Goal: Information Seeking & Learning: Learn about a topic

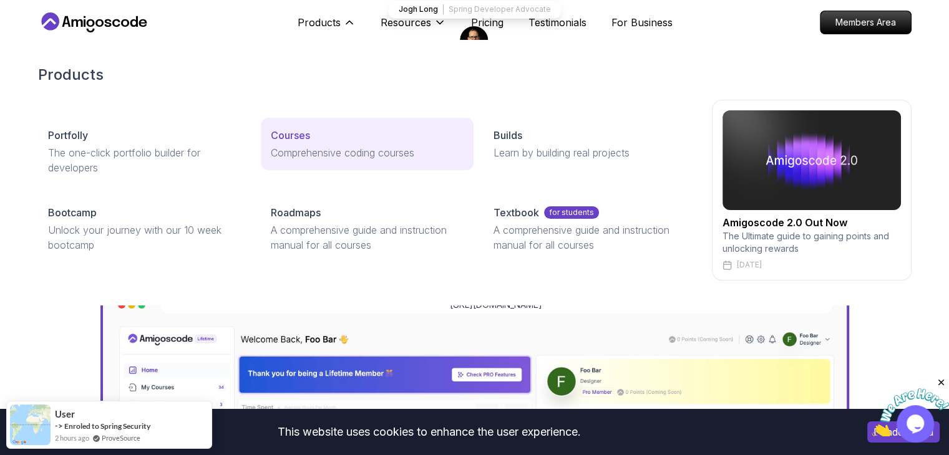
click at [304, 134] on p "Courses" at bounding box center [290, 135] width 39 height 15
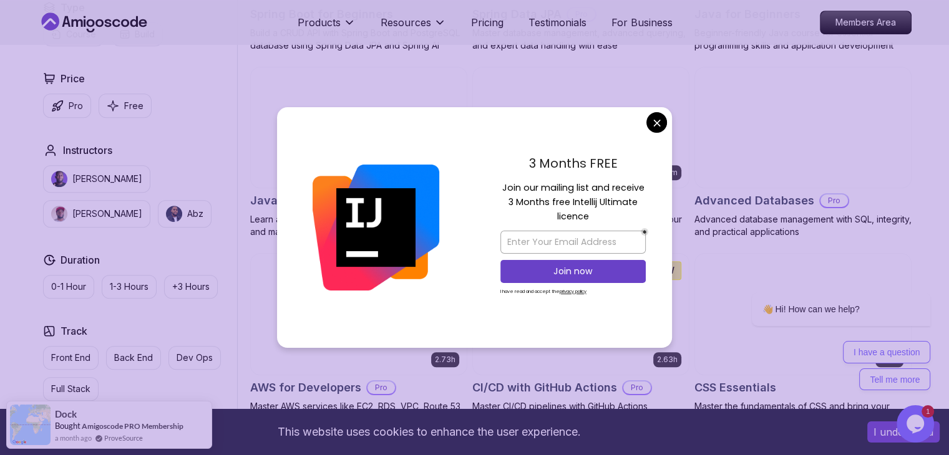
scroll to position [749, 0]
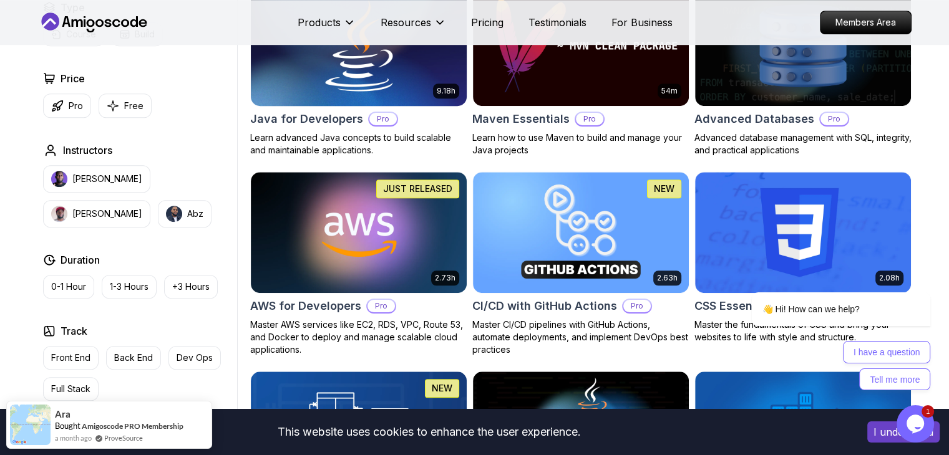
scroll to position [686, 0]
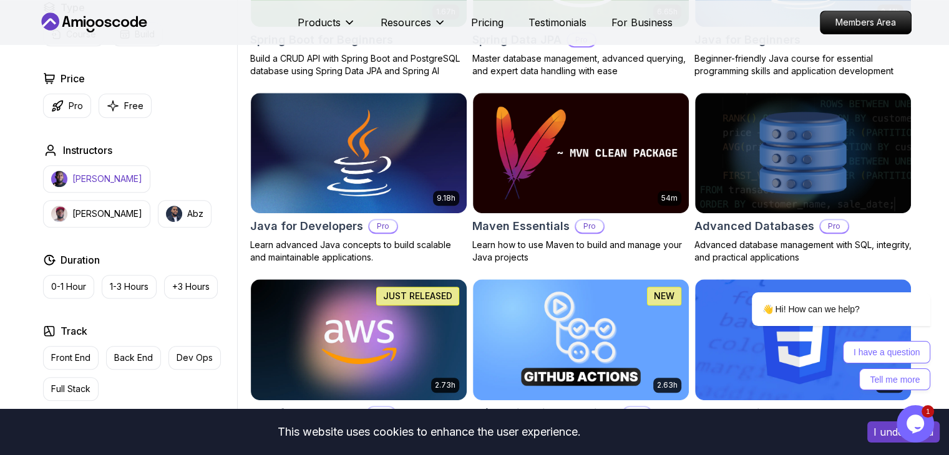
click at [105, 183] on p "Nelson Djalo" at bounding box center [107, 179] width 70 height 12
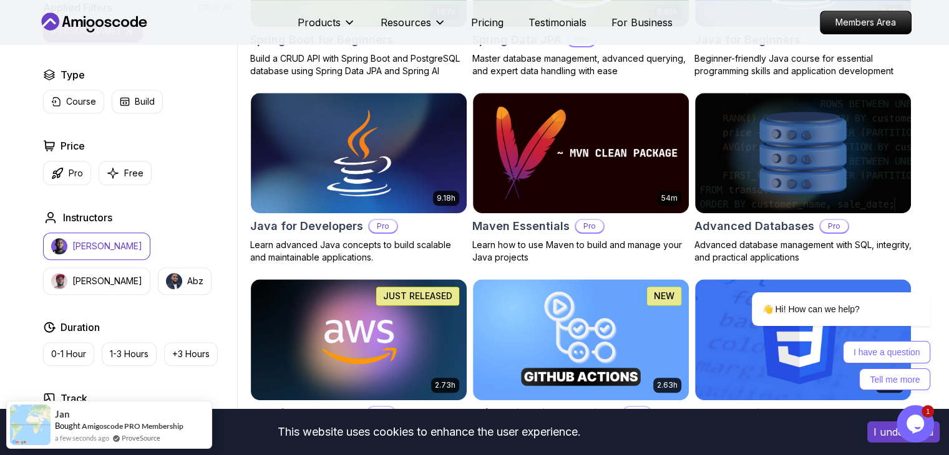
drag, startPoint x: 125, startPoint y: 245, endPoint x: 70, endPoint y: 241, distance: 55.0
click at [77, 243] on button "Nelson Djalo" at bounding box center [96, 246] width 107 height 27
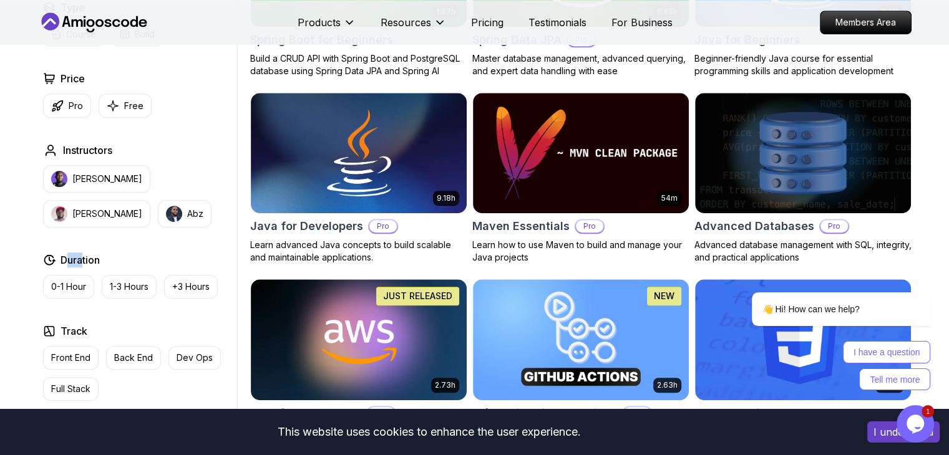
drag, startPoint x: 69, startPoint y: 241, endPoint x: 82, endPoint y: 239, distance: 13.9
click at [82, 240] on div "Type Course Build Price Pro Free Instructors Nelson Djalo Richard Abz Duration …" at bounding box center [137, 236] width 199 height 472
click at [120, 200] on div "Nelson Djalo Richard Abz" at bounding box center [137, 196] width 189 height 62
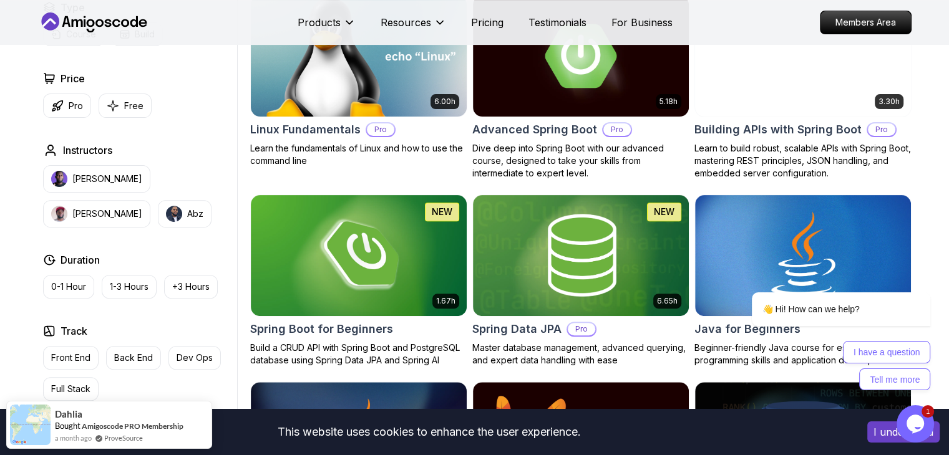
scroll to position [312, 0]
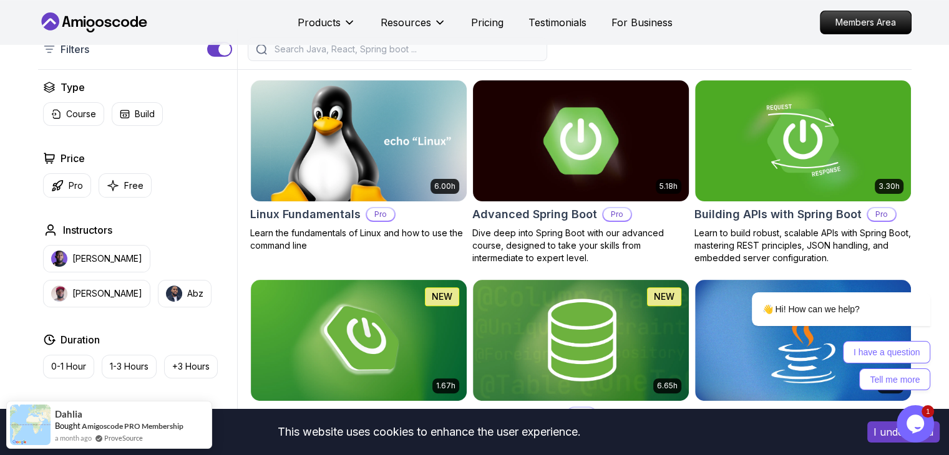
click at [618, 133] on img at bounding box center [580, 140] width 226 height 127
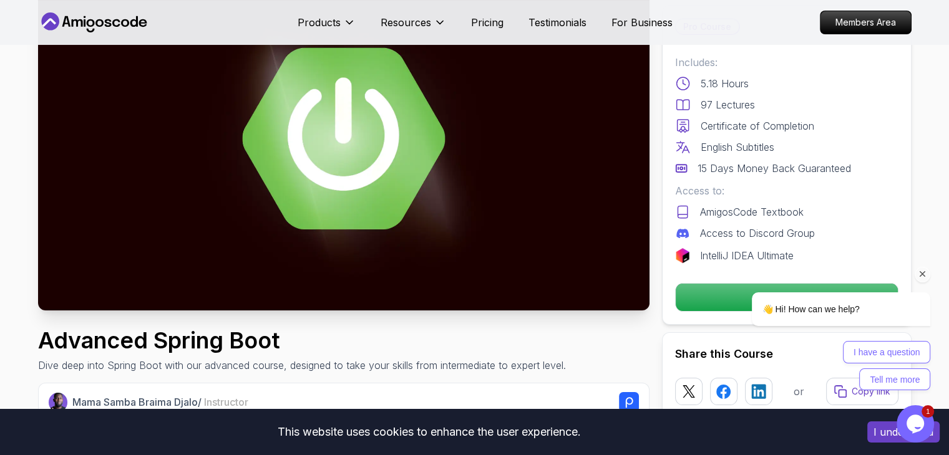
scroll to position [125, 0]
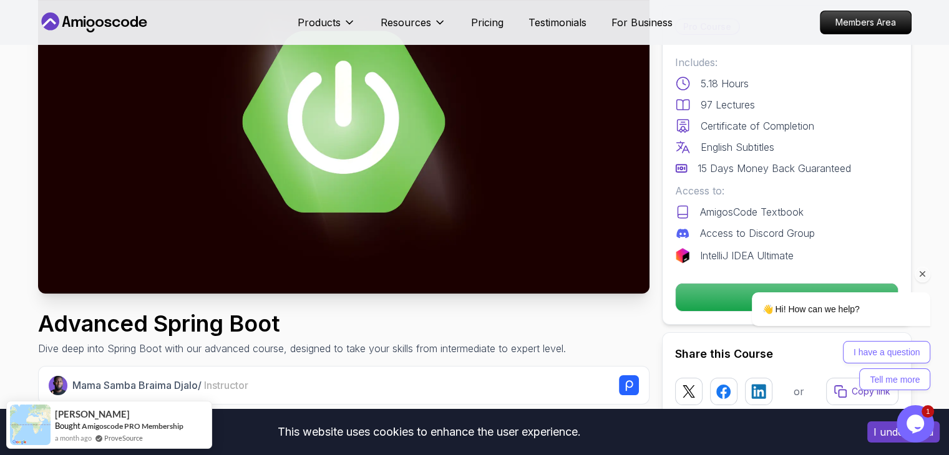
click at [712, 297] on div "👋 Hi! How can we help? I have a question Tell me more" at bounding box center [824, 294] width 225 height 205
click at [698, 293] on p "Get Started" at bounding box center [786, 298] width 211 height 26
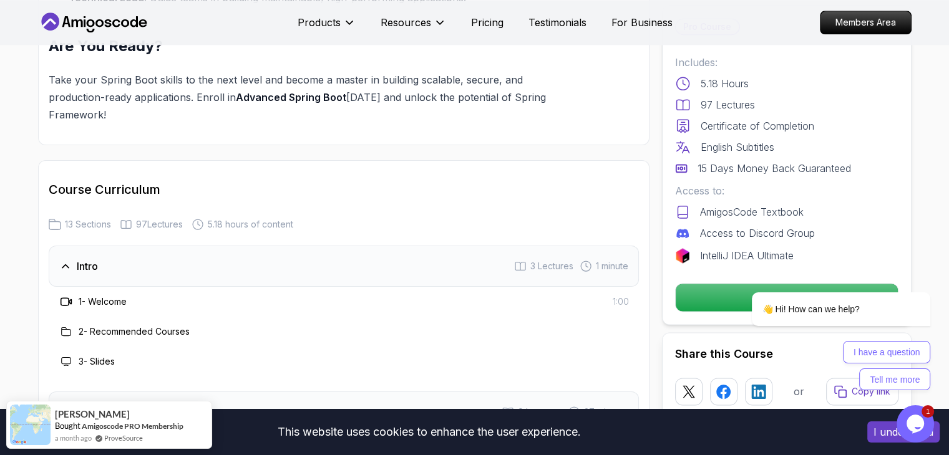
scroll to position [1506, 0]
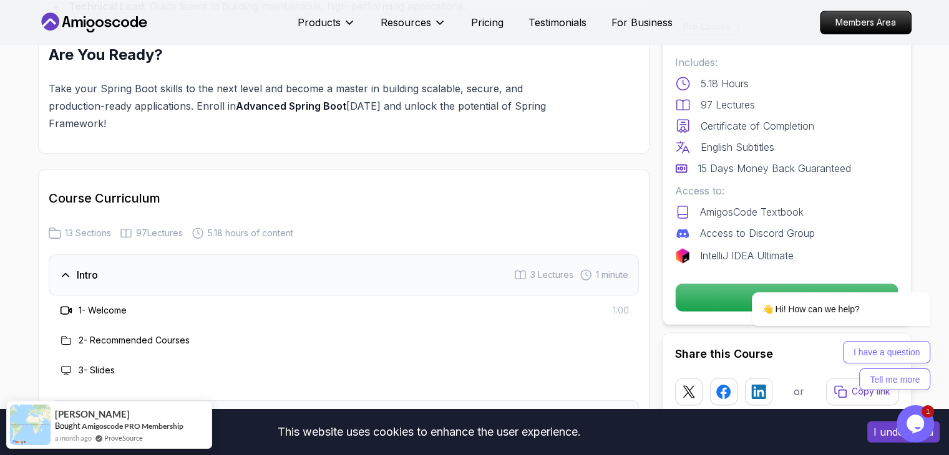
drag, startPoint x: 117, startPoint y: 240, endPoint x: 117, endPoint y: 232, distance: 8.1
click at [117, 255] on div "Intro 3 Lectures 1 minute" at bounding box center [344, 275] width 590 height 41
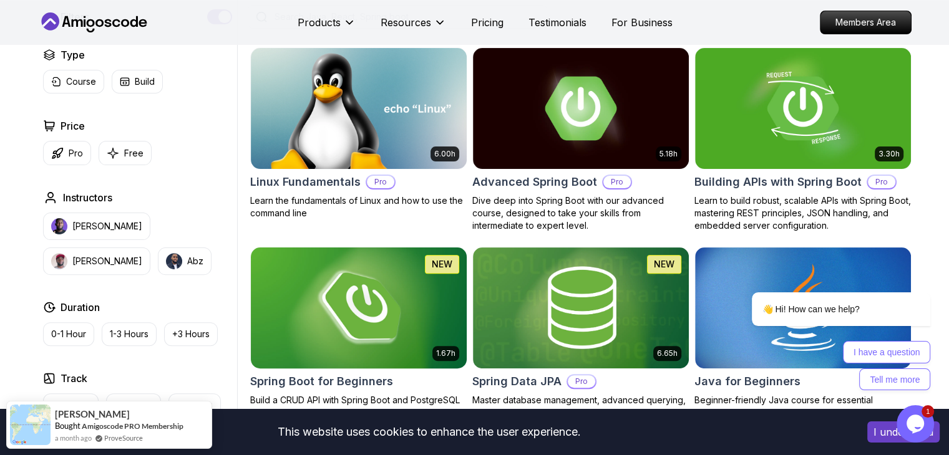
scroll to position [437, 0]
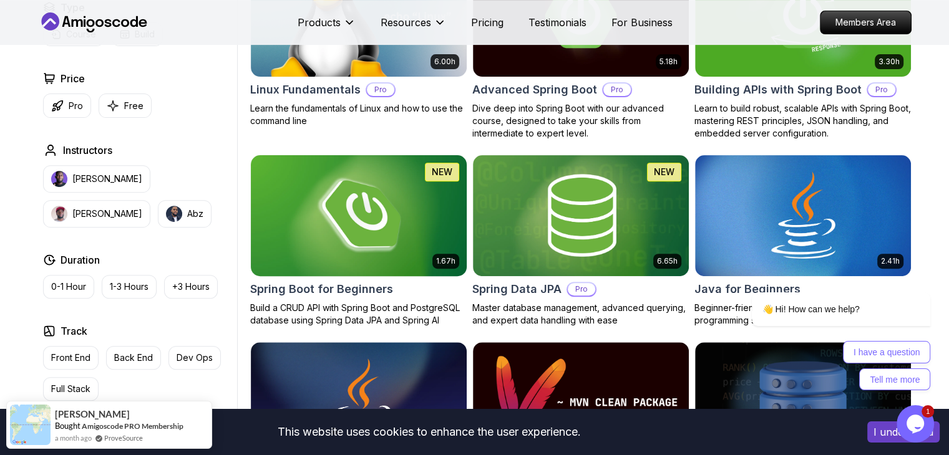
click at [361, 215] on img at bounding box center [358, 215] width 226 height 127
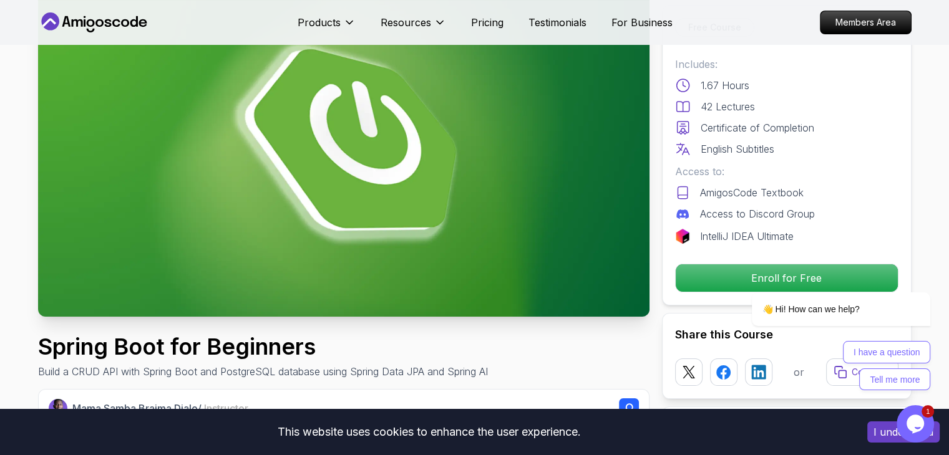
scroll to position [125, 0]
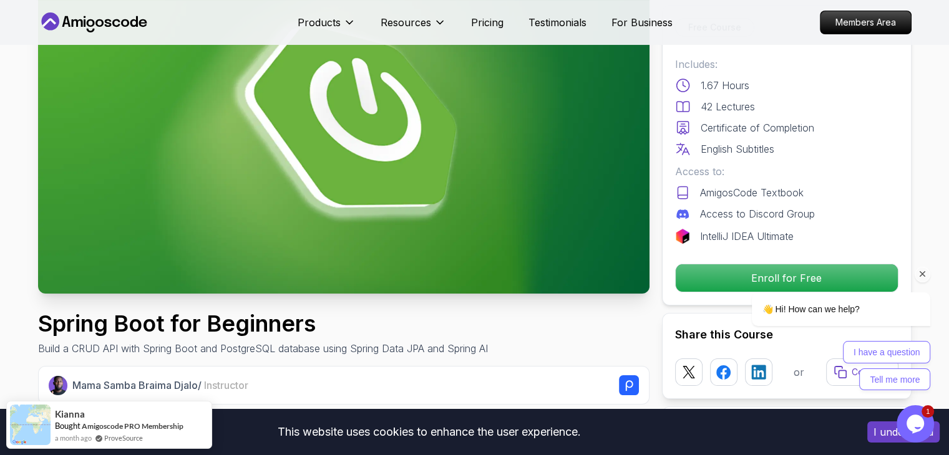
click at [750, 273] on div at bounding box center [825, 275] width 212 height 16
click at [719, 289] on div "👋 Hi! How can we help? I have a question Tell me more" at bounding box center [825, 326] width 212 height 129
click at [744, 281] on div at bounding box center [825, 275] width 212 height 16
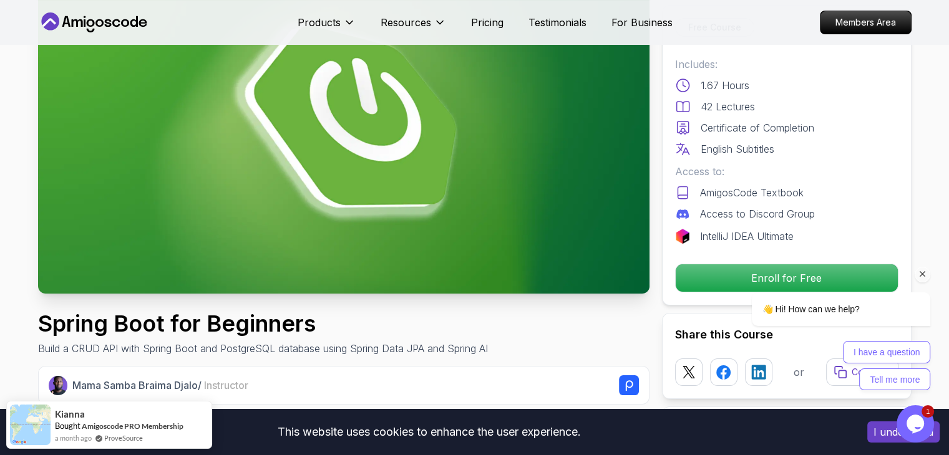
click at [771, 274] on div at bounding box center [825, 275] width 212 height 16
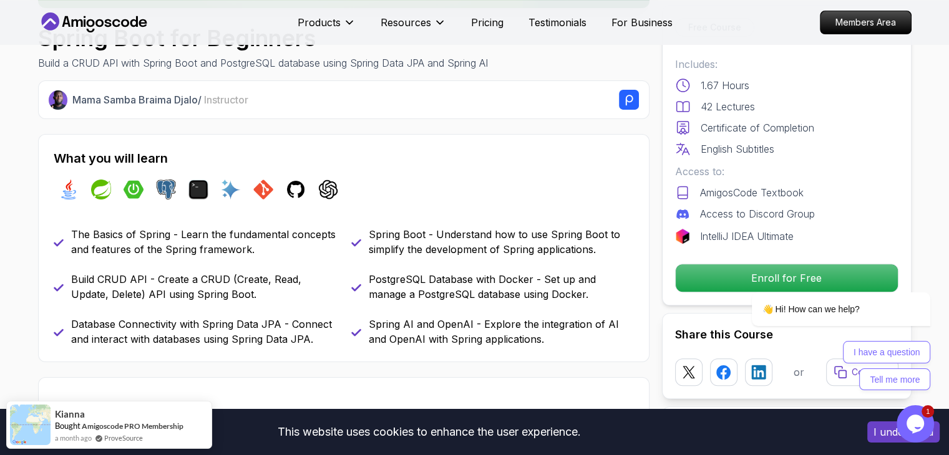
scroll to position [437, 0]
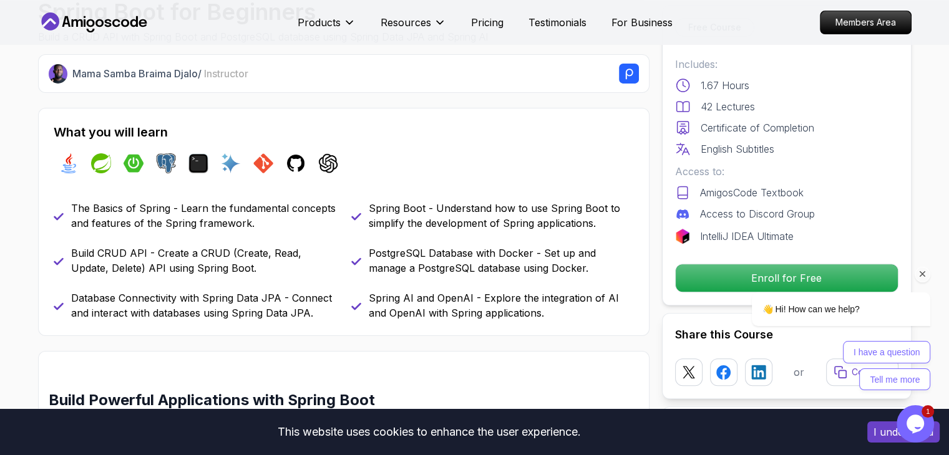
click at [920, 276] on icon "Chat attention grabber" at bounding box center [922, 274] width 11 height 11
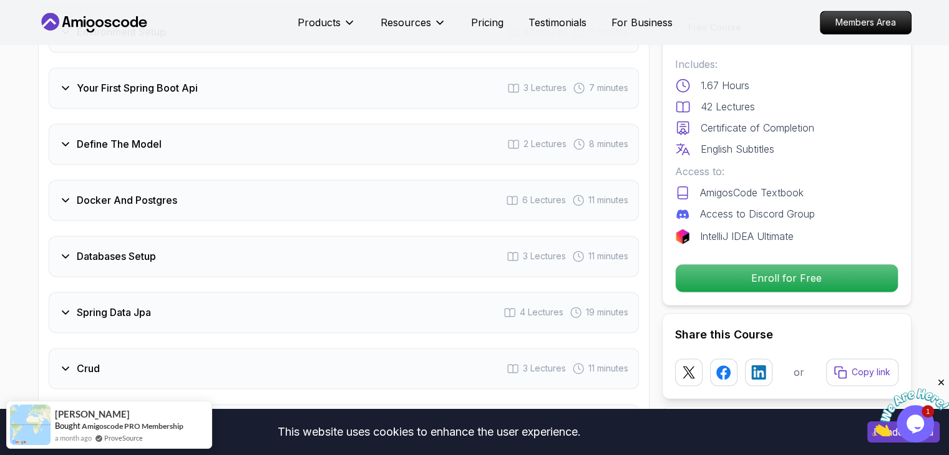
click at [131, 180] on div "Docker And Postgres 6 Lectures 11 minutes" at bounding box center [344, 200] width 590 height 41
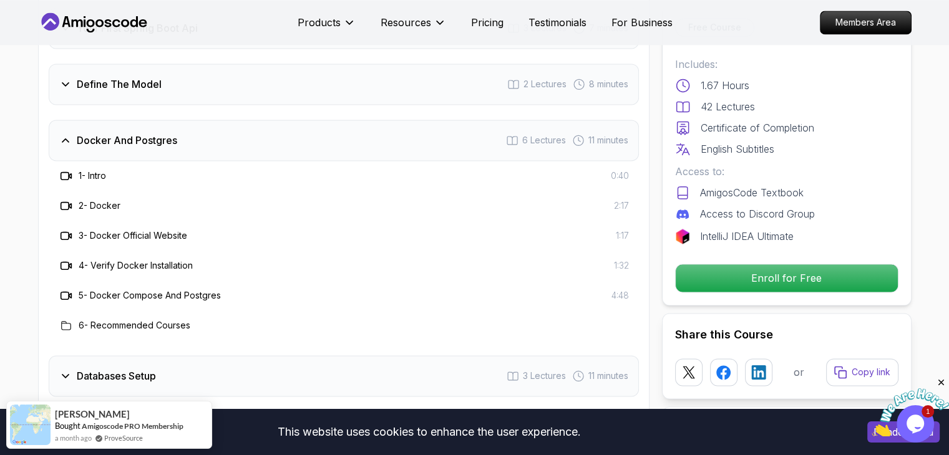
scroll to position [1749, 0]
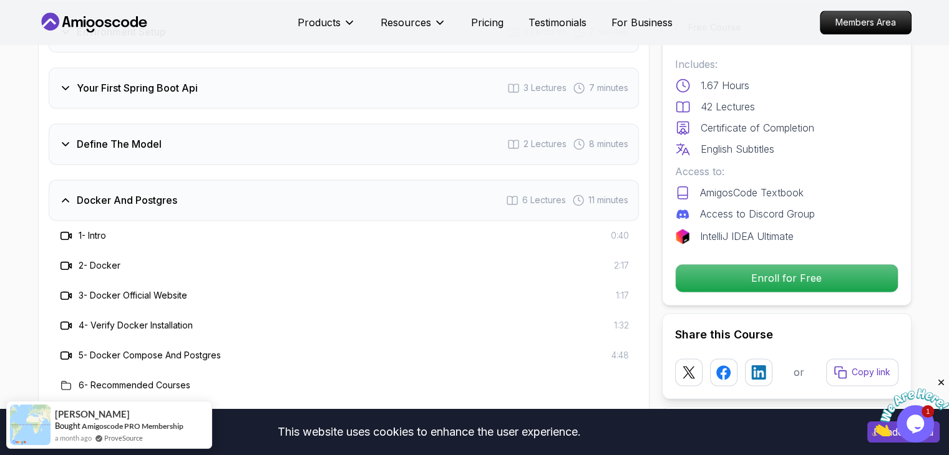
click at [147, 133] on div "Define The Model 2 Lectures 8 minutes" at bounding box center [344, 144] width 590 height 41
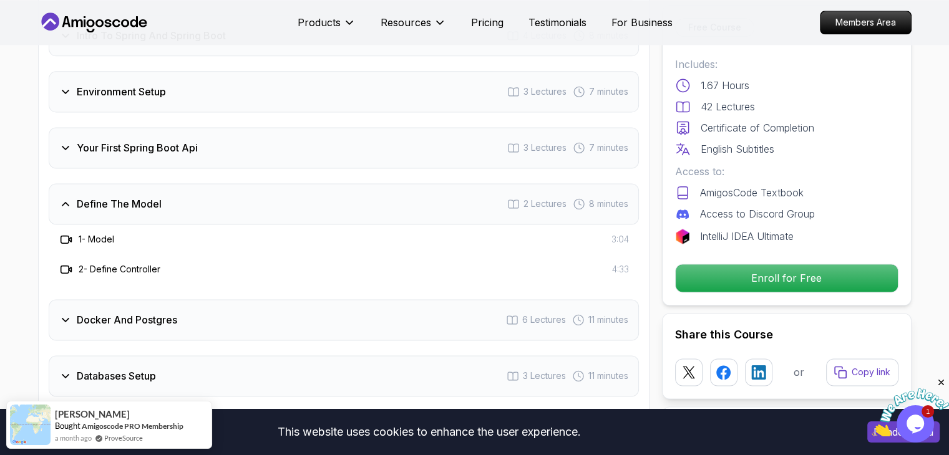
scroll to position [1687, 0]
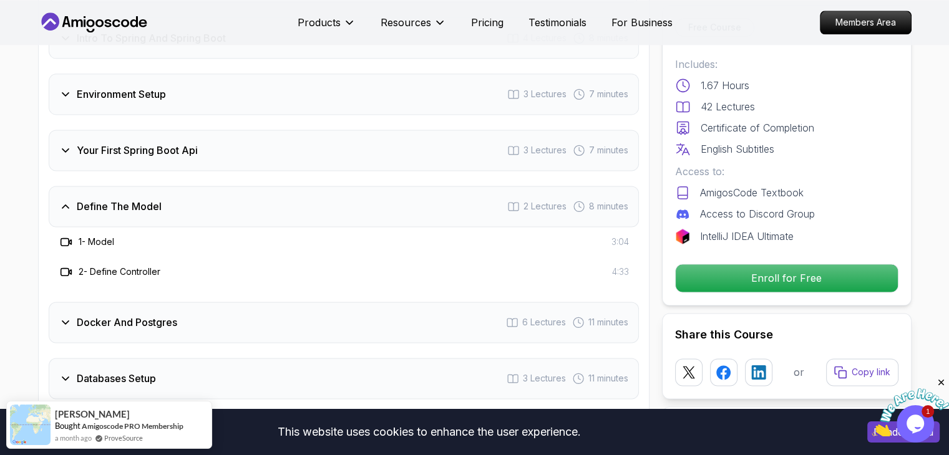
click at [150, 143] on h3 "Your First Spring Boot Api" at bounding box center [137, 150] width 121 height 15
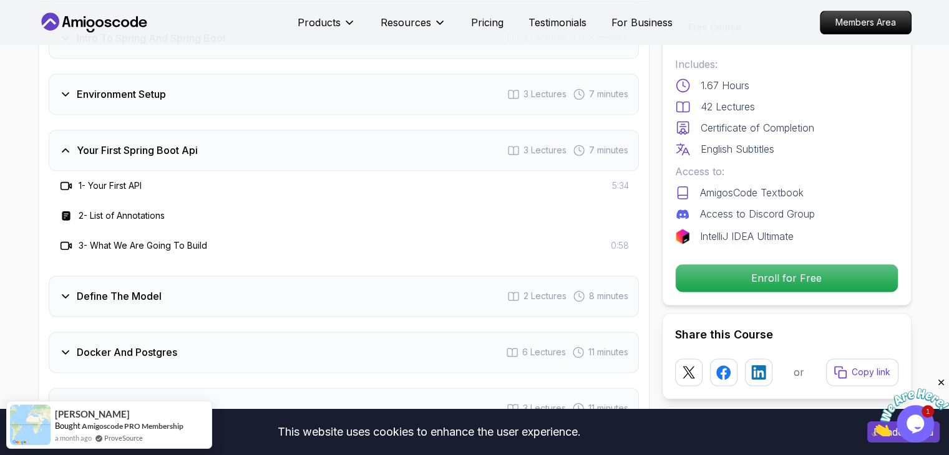
click at [183, 84] on div "Environment Setup 3 Lectures 7 minutes" at bounding box center [344, 94] width 590 height 41
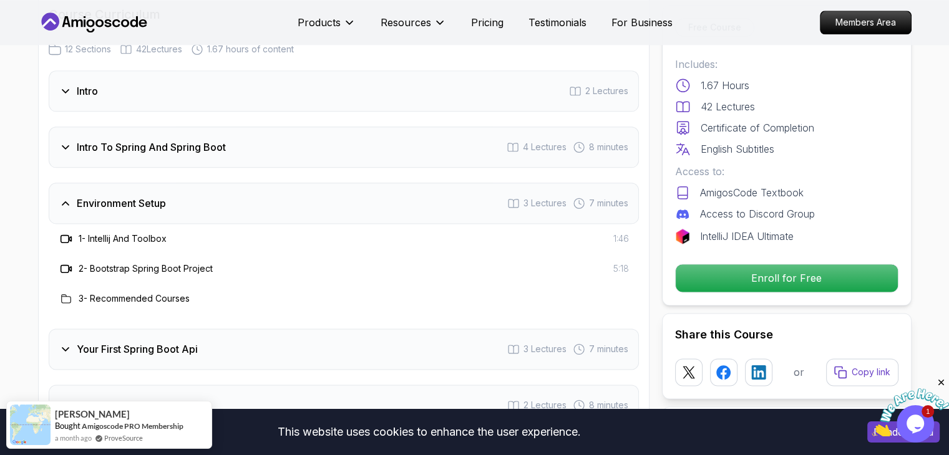
scroll to position [1562, 0]
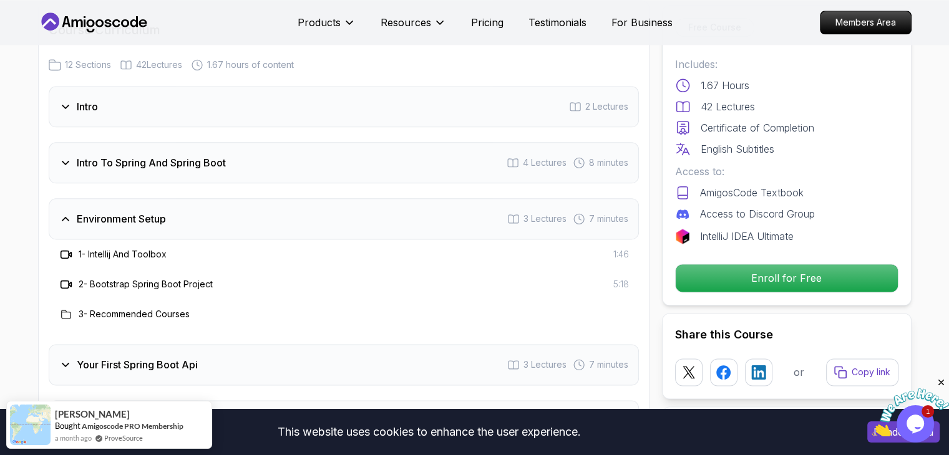
click at [137, 155] on h3 "Intro To Spring And Spring Boot" at bounding box center [151, 162] width 149 height 15
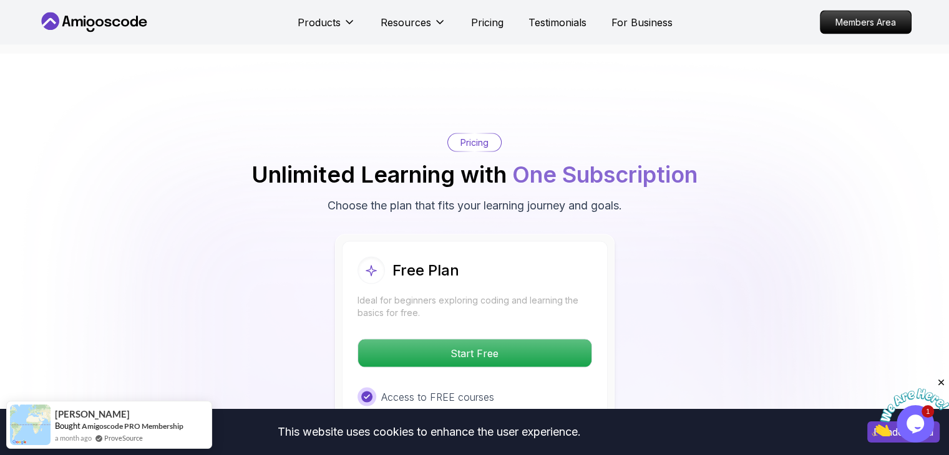
scroll to position [2685, 0]
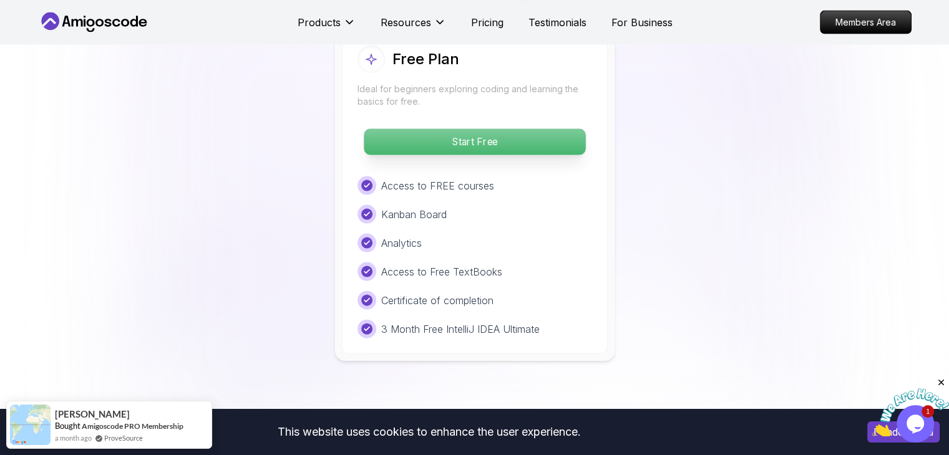
click at [475, 129] on p "Start Free" at bounding box center [474, 142] width 221 height 26
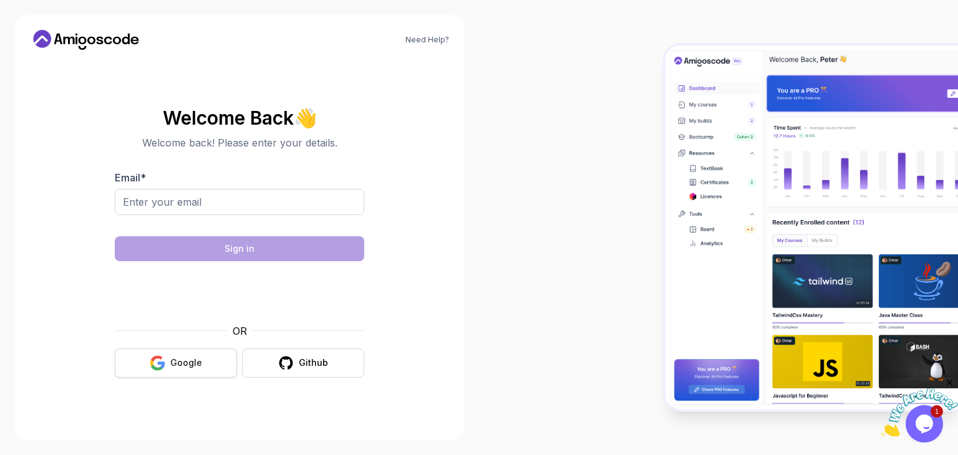
click at [190, 357] on div "Google" at bounding box center [186, 363] width 32 height 12
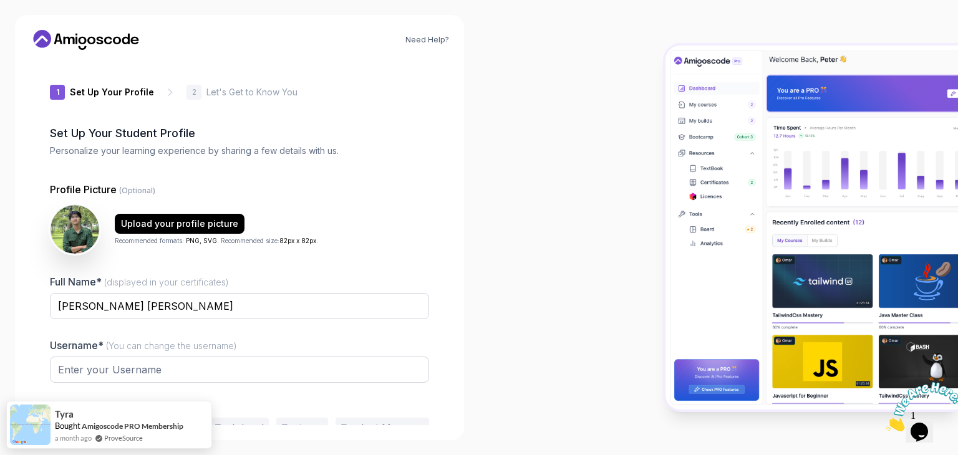
type input "bravestag112e3"
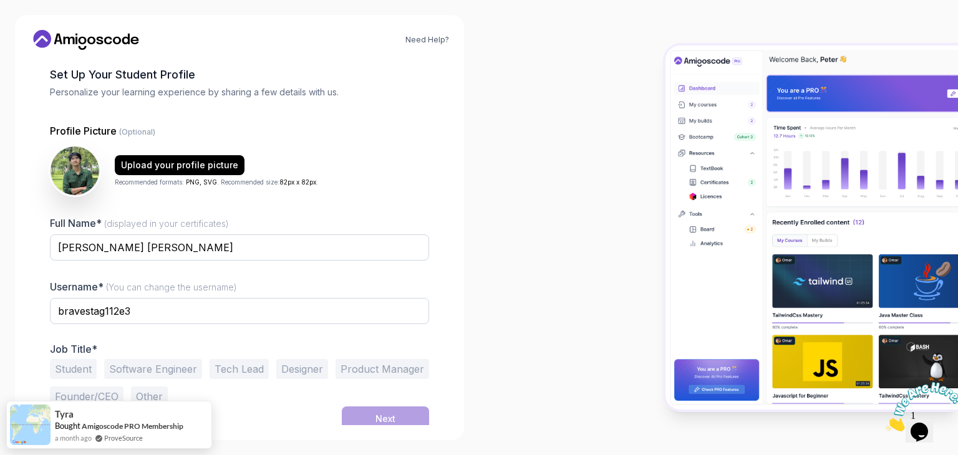
scroll to position [65, 0]
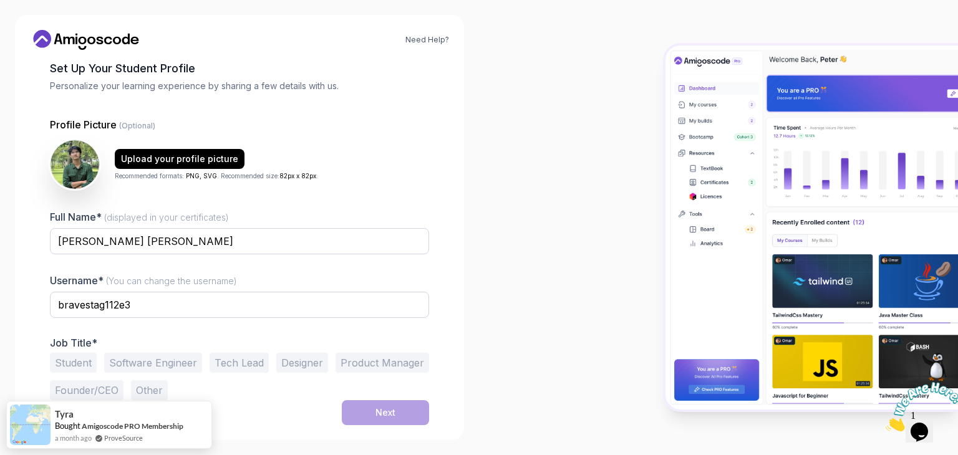
click at [84, 359] on button "Student" at bounding box center [73, 363] width 47 height 20
drag, startPoint x: 399, startPoint y: 429, endPoint x: 395, endPoint y: 410, distance: 19.8
click at [400, 426] on div "Need Help? 1 Set Up Your Profile 1 Set Up Your Profile 2 Let's Get to Know You …" at bounding box center [239, 228] width 449 height 426
click at [396, 411] on button "Next" at bounding box center [385, 413] width 87 height 25
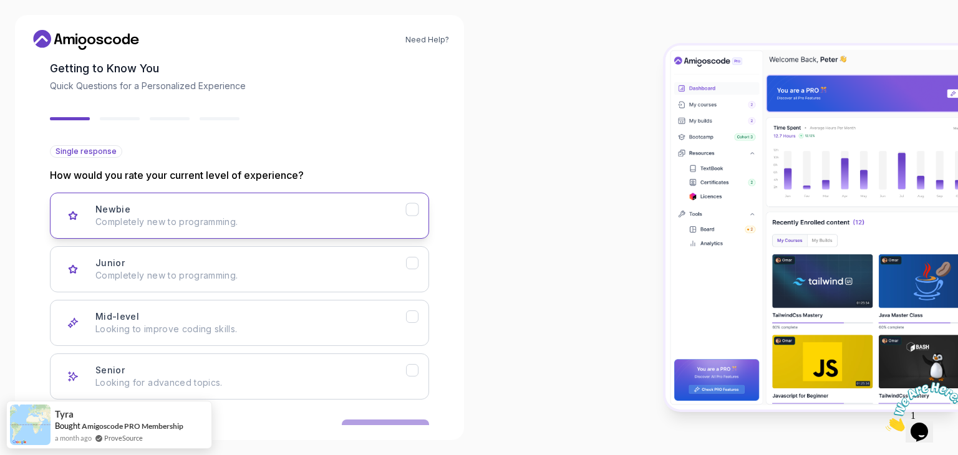
click at [365, 193] on button "Newbie Completely new to programming." at bounding box center [239, 216] width 379 height 46
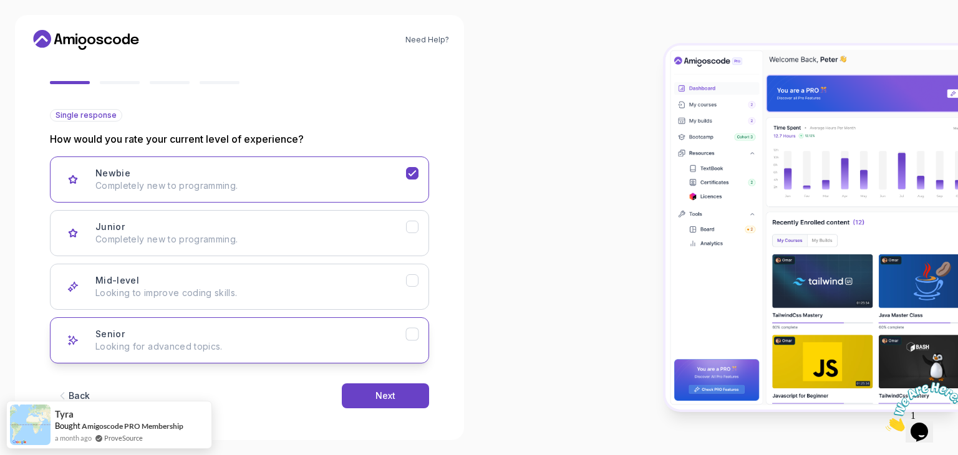
scroll to position [103, 0]
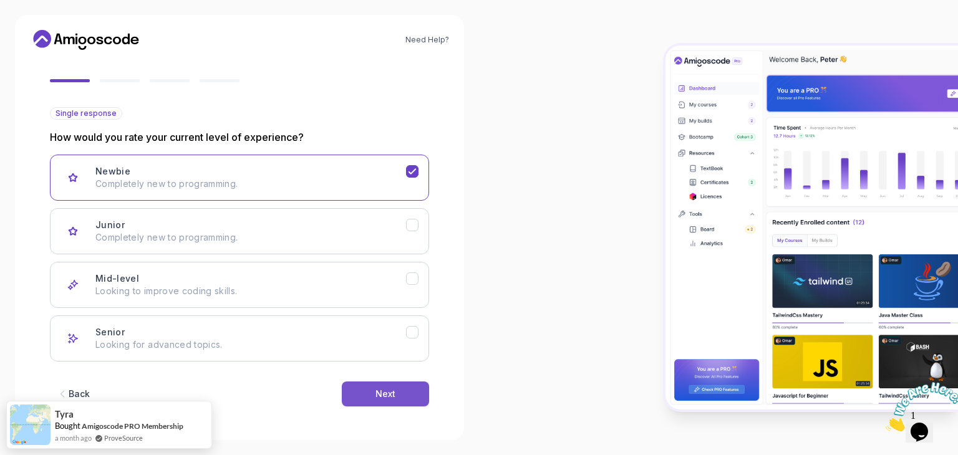
click at [379, 382] on button "Next" at bounding box center [385, 394] width 87 height 25
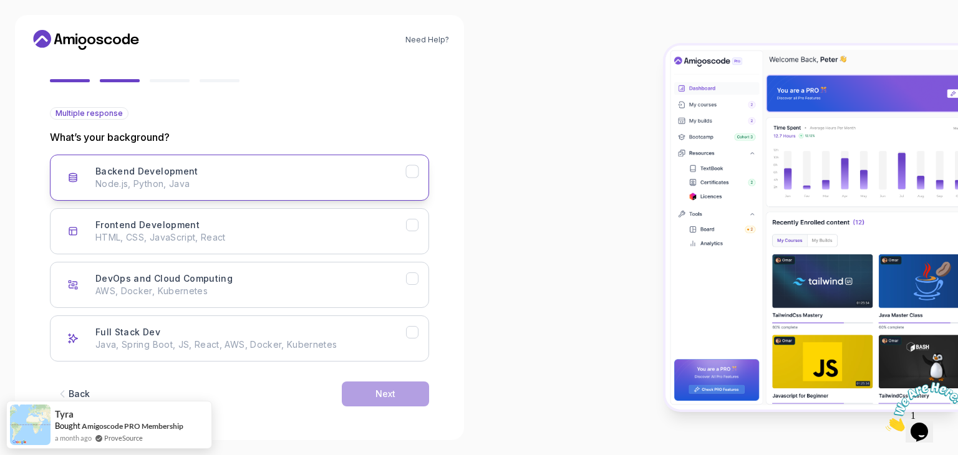
click at [381, 182] on p "Node.js, Python, Java" at bounding box center [250, 184] width 311 height 12
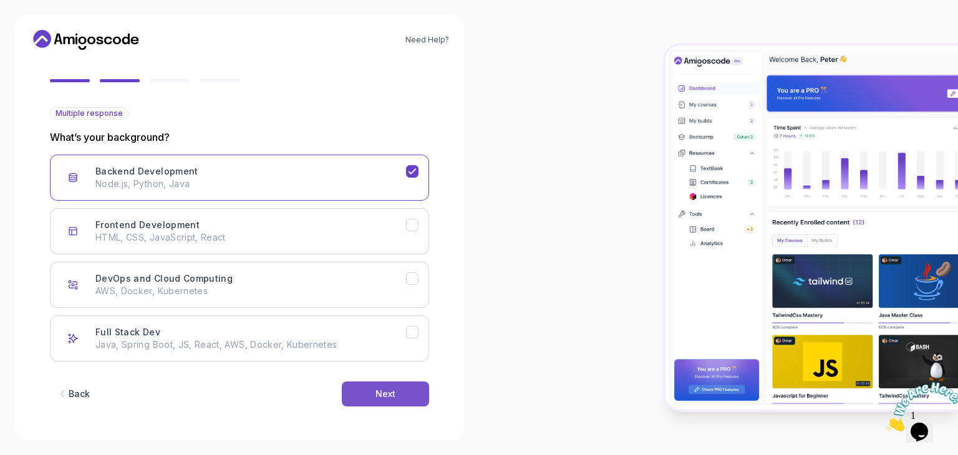
click at [381, 382] on button "Next" at bounding box center [385, 394] width 87 height 25
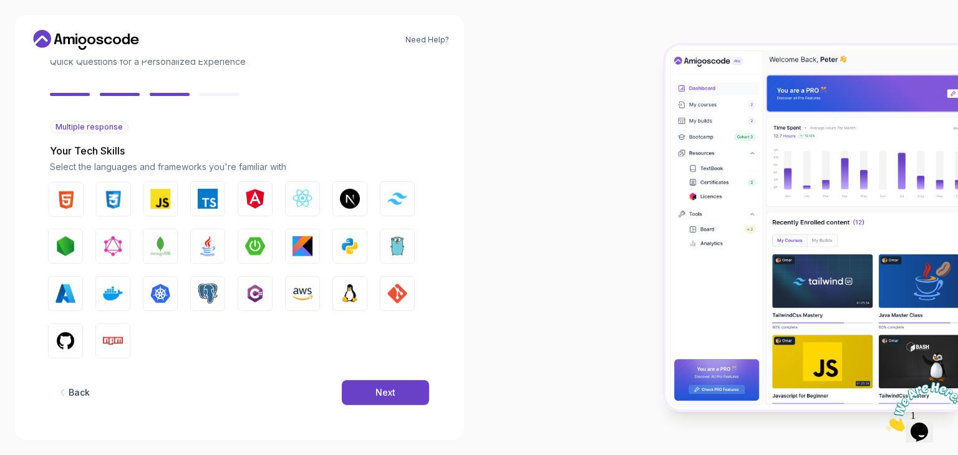
scroll to position [89, 0]
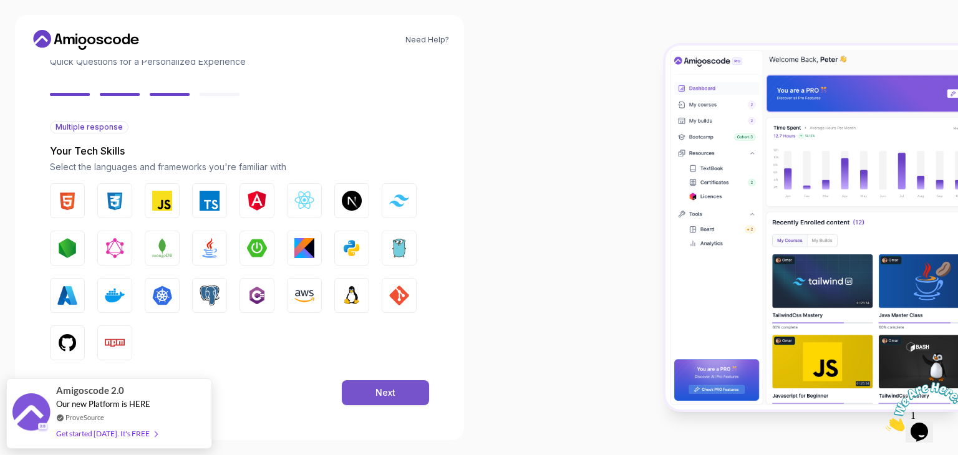
click at [402, 397] on button "Next" at bounding box center [385, 393] width 87 height 25
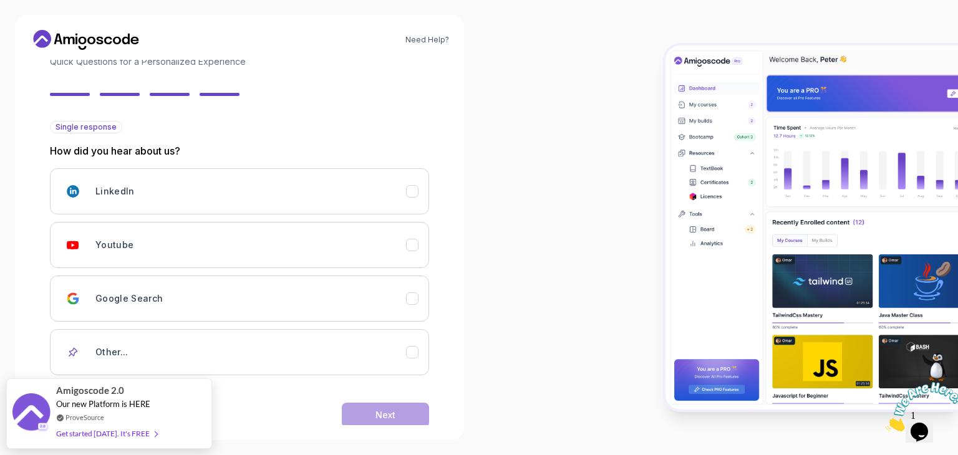
click at [397, 391] on div "Back Next" at bounding box center [239, 415] width 379 height 65
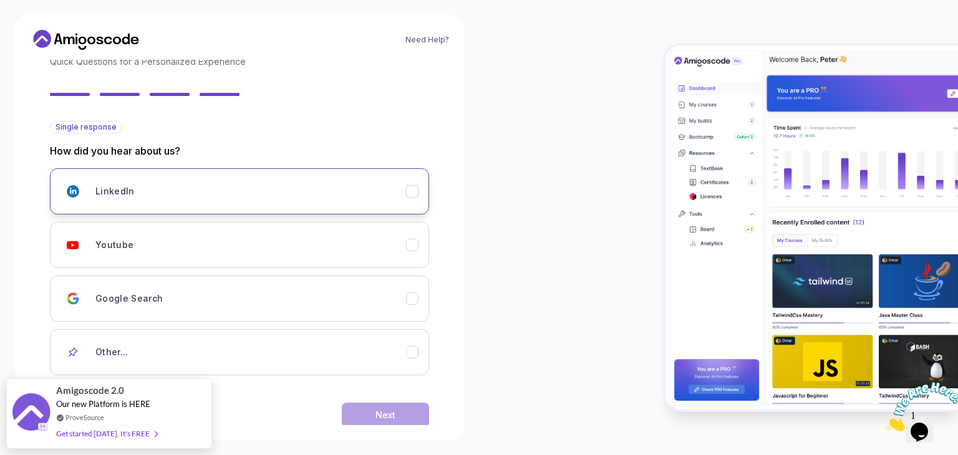
drag, startPoint x: 255, startPoint y: 167, endPoint x: 263, endPoint y: 181, distance: 16.5
click at [255, 167] on div "Single response How did you hear about us? LinkedIn Youtube Google Search Other…" at bounding box center [239, 248] width 379 height 255
click at [264, 193] on div "LinkedIn" at bounding box center [250, 191] width 311 height 25
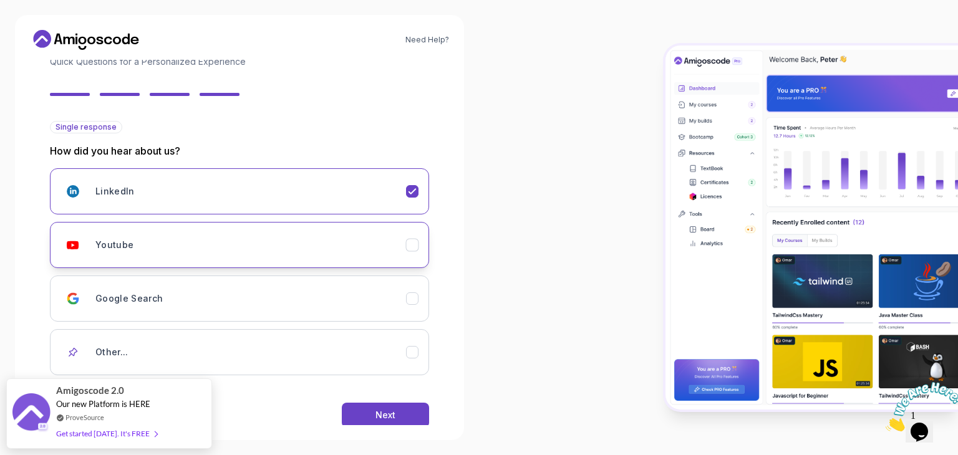
click at [246, 229] on button "Youtube" at bounding box center [239, 245] width 379 height 46
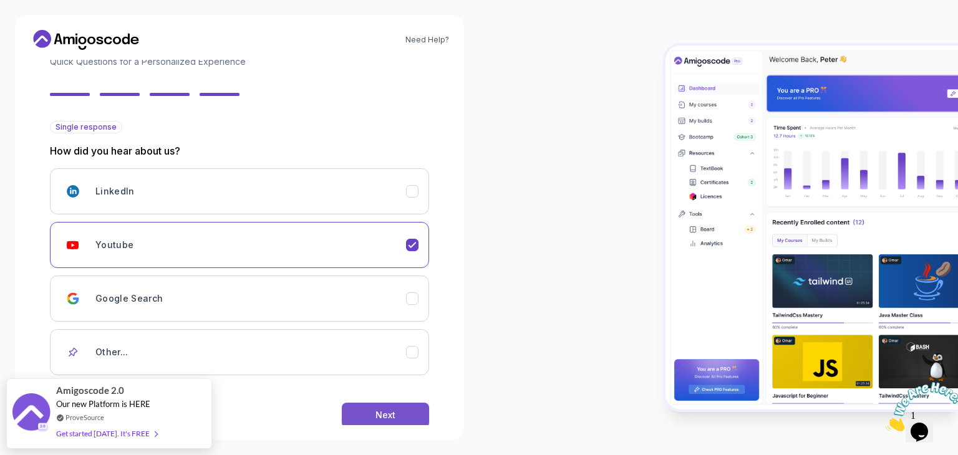
click at [366, 403] on button "Next" at bounding box center [385, 415] width 87 height 25
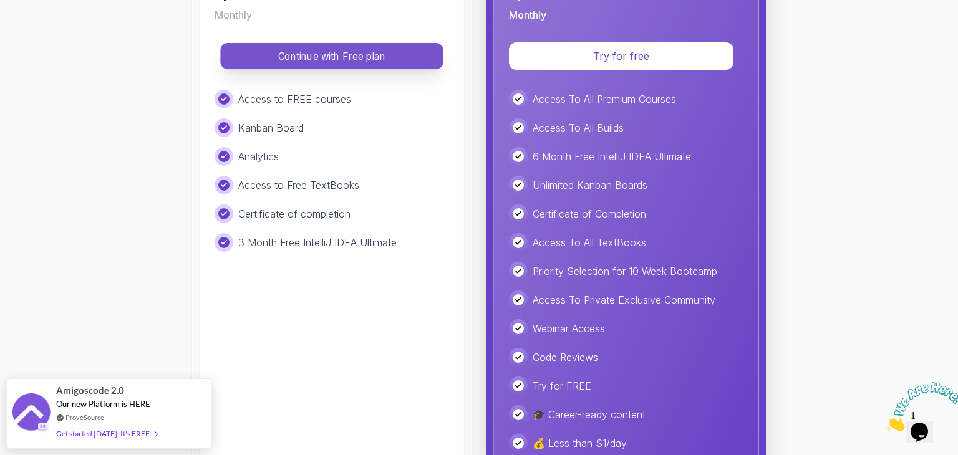
scroll to position [197, 0]
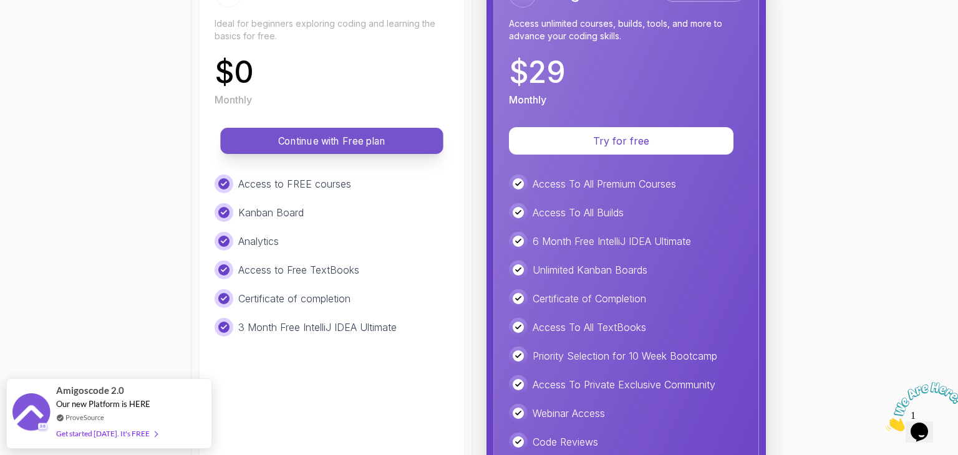
click at [353, 140] on p "Continue with Free plan" at bounding box center [332, 141] width 195 height 14
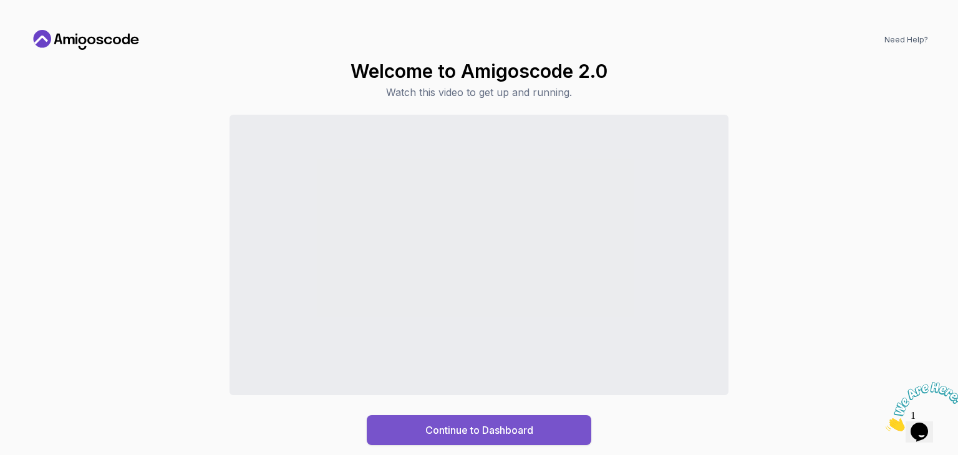
click at [504, 431] on div "Continue to Dashboard" at bounding box center [480, 430] width 108 height 15
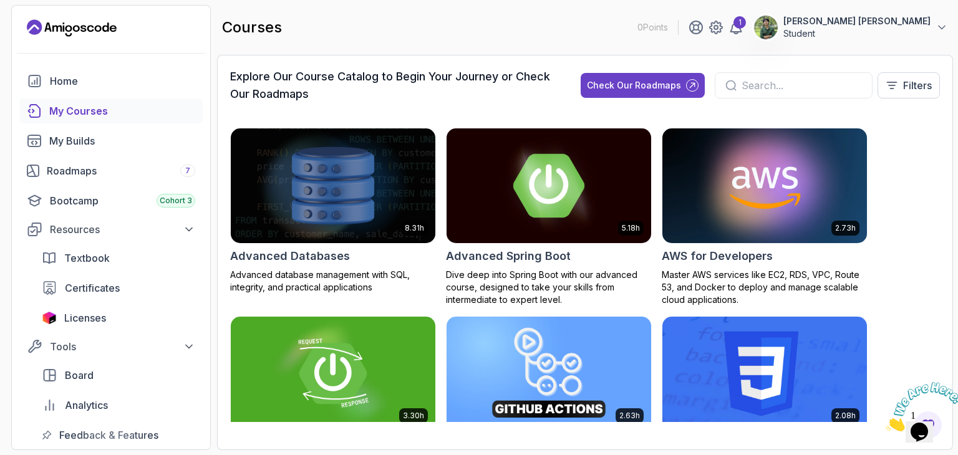
click at [512, 215] on img at bounding box center [549, 185] width 215 height 120
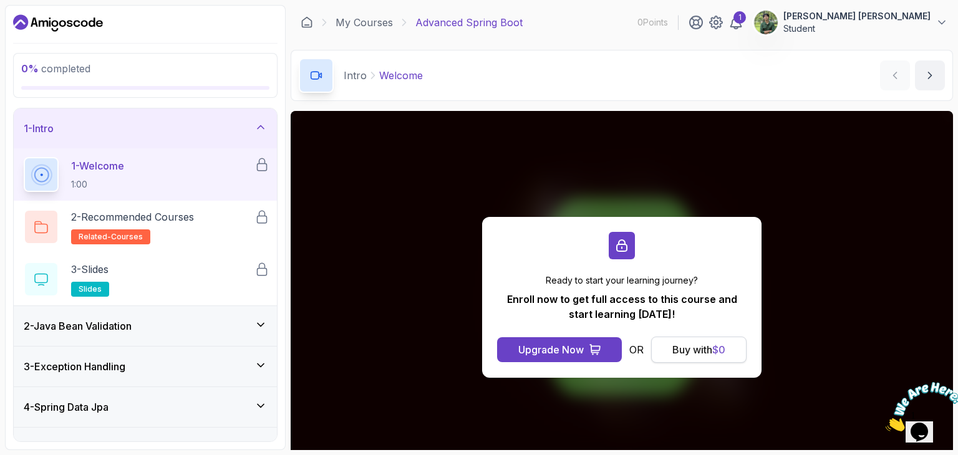
click at [678, 353] on div "Buy with $ 0" at bounding box center [699, 350] width 53 height 15
click at [673, 349] on div "Buy with $ 0" at bounding box center [699, 350] width 53 height 15
click at [694, 348] on div "Buy with $ 0" at bounding box center [699, 350] width 53 height 15
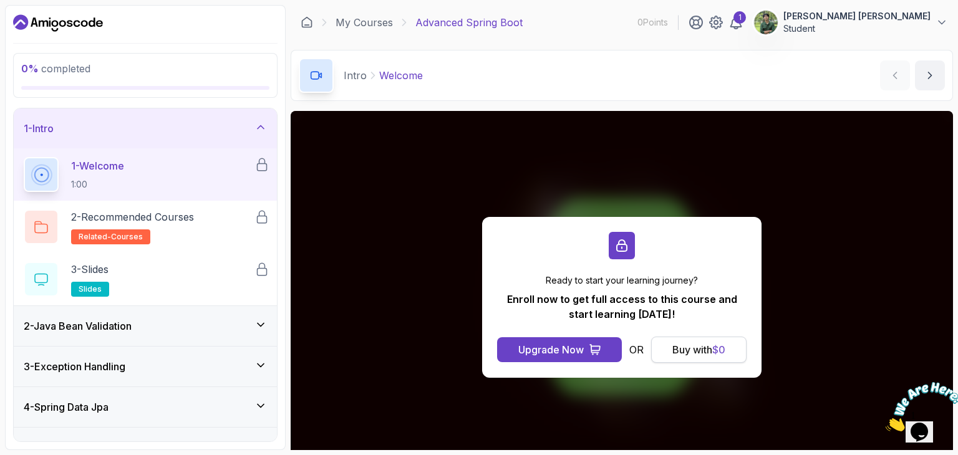
click at [694, 348] on div "Buy with $ 0" at bounding box center [699, 350] width 53 height 15
click at [636, 356] on p "OR" at bounding box center [637, 350] width 14 height 15
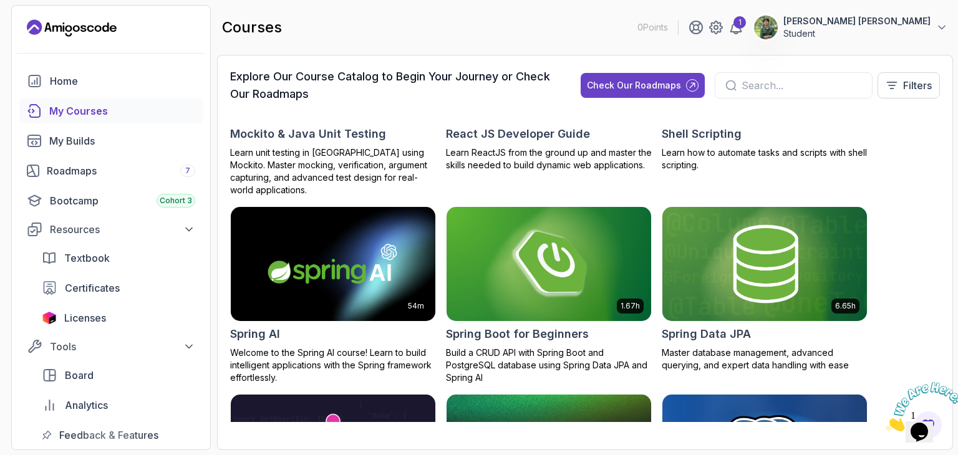
scroll to position [2184, 0]
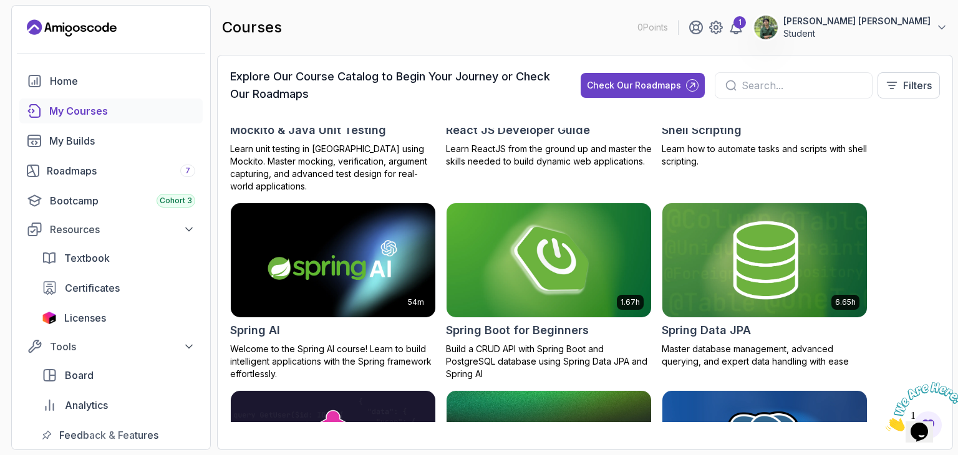
click at [530, 265] on img at bounding box center [549, 260] width 215 height 120
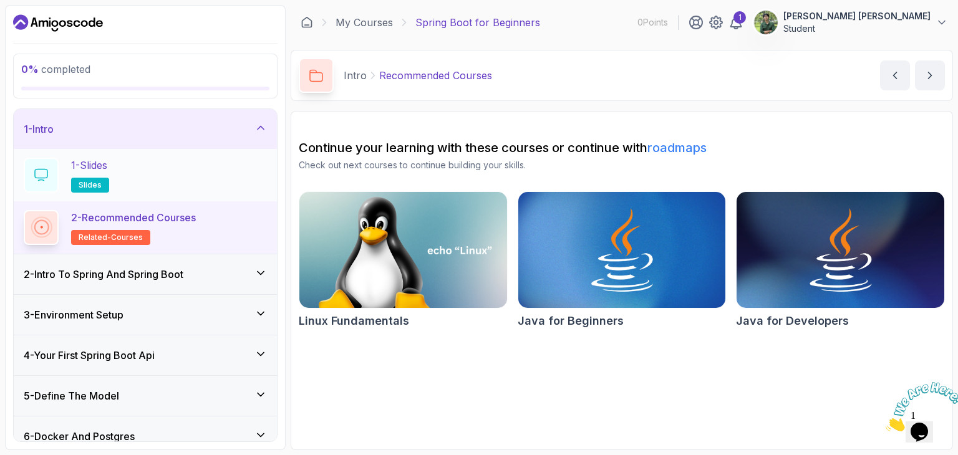
click at [107, 173] on h2 "1 - Slides slides" at bounding box center [90, 175] width 38 height 35
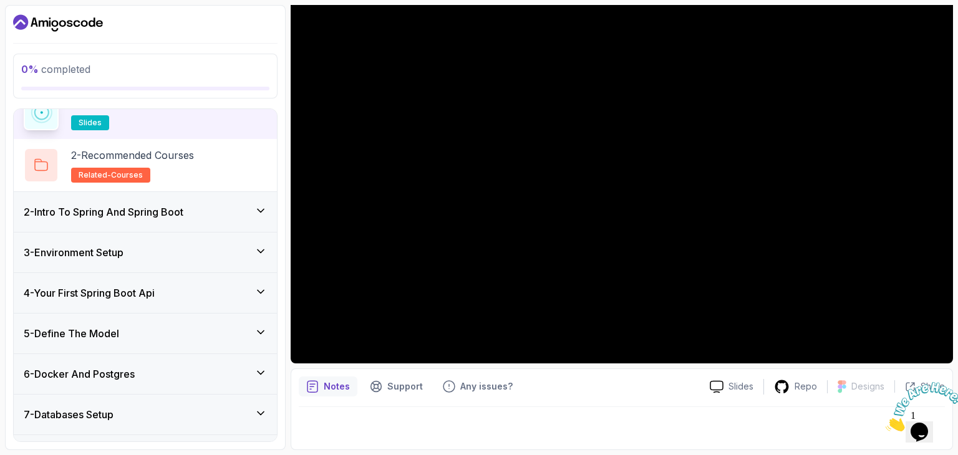
click at [137, 211] on h3 "2 - Intro To Spring And Spring Boot" at bounding box center [104, 212] width 160 height 15
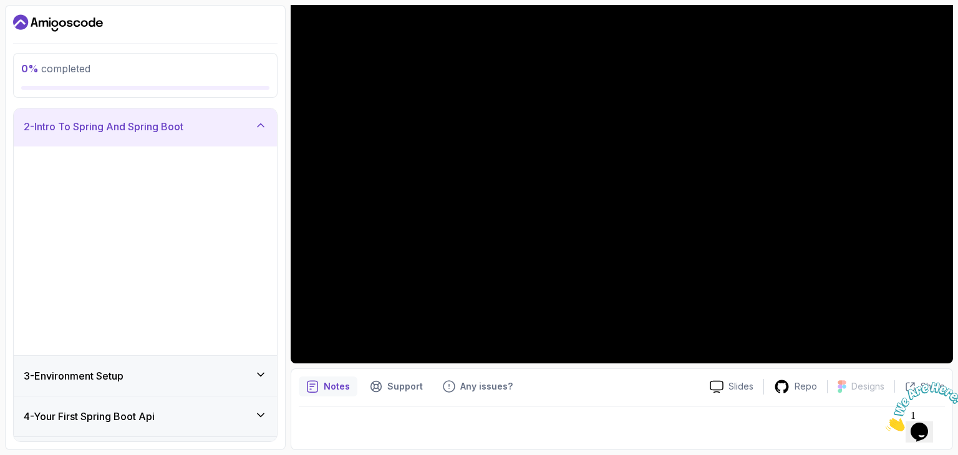
scroll to position [42, 0]
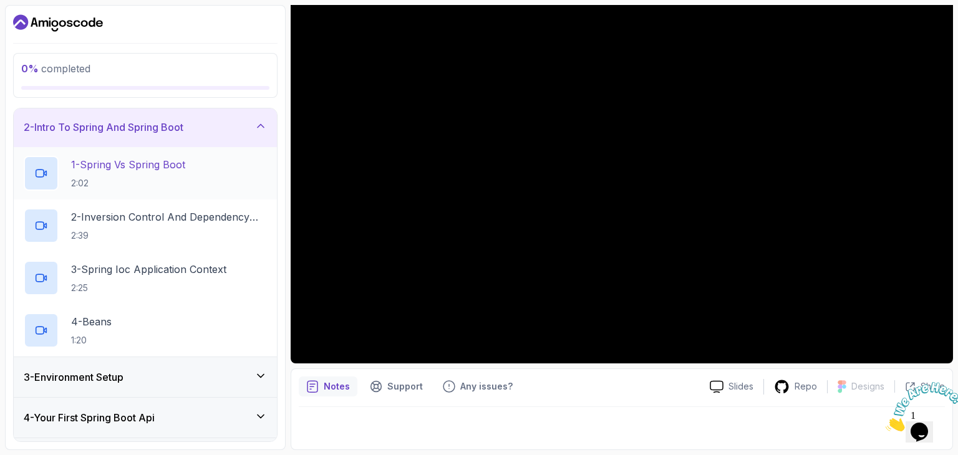
click at [163, 175] on h2 "1 - Spring Vs Spring Boot 2:02" at bounding box center [128, 173] width 114 height 32
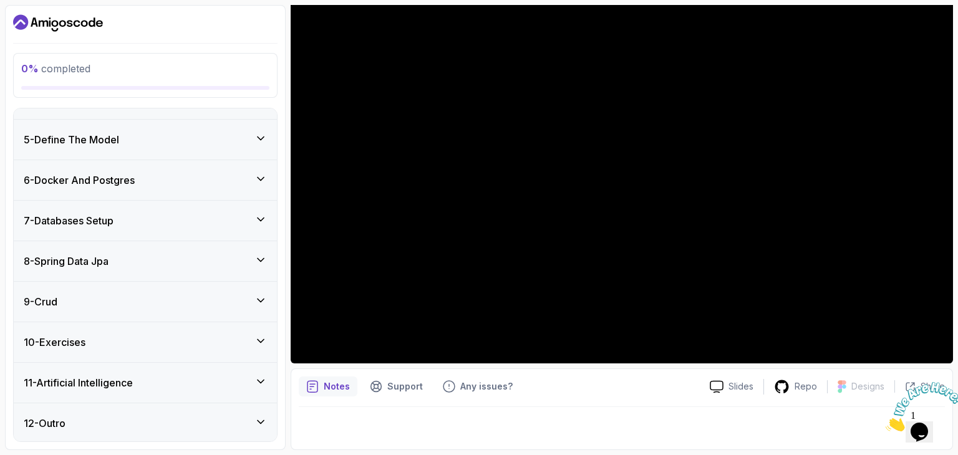
click at [108, 218] on h3 "7 - Databases Setup" at bounding box center [69, 220] width 90 height 15
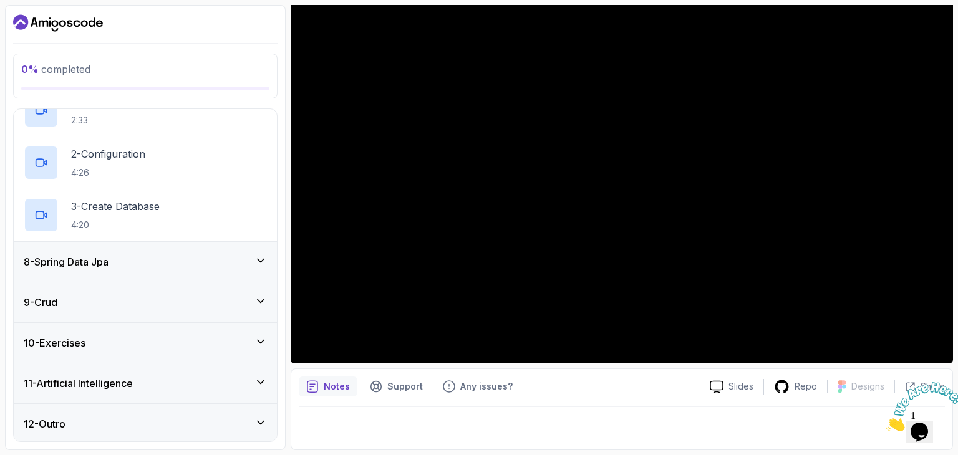
click at [118, 255] on div "8 - Spring Data Jpa" at bounding box center [145, 262] width 243 height 15
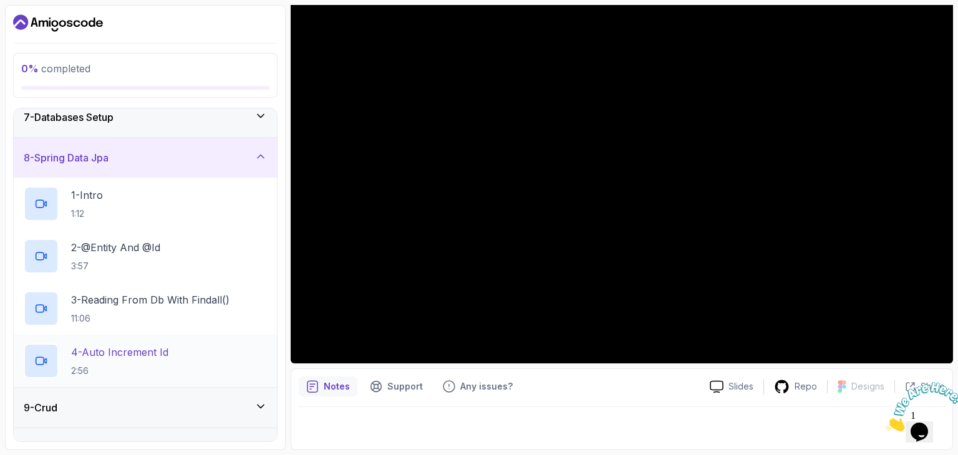
scroll to position [276, 0]
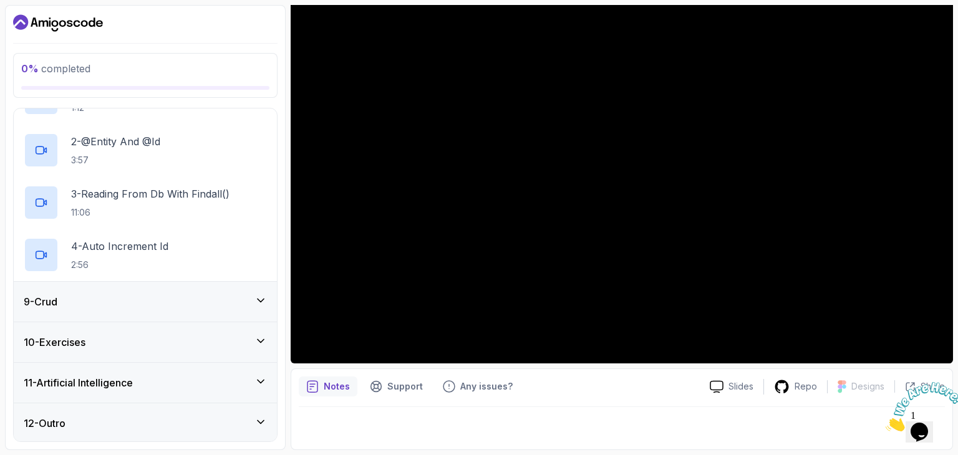
click at [129, 294] on div "9 - Crud" at bounding box center [145, 301] width 243 height 15
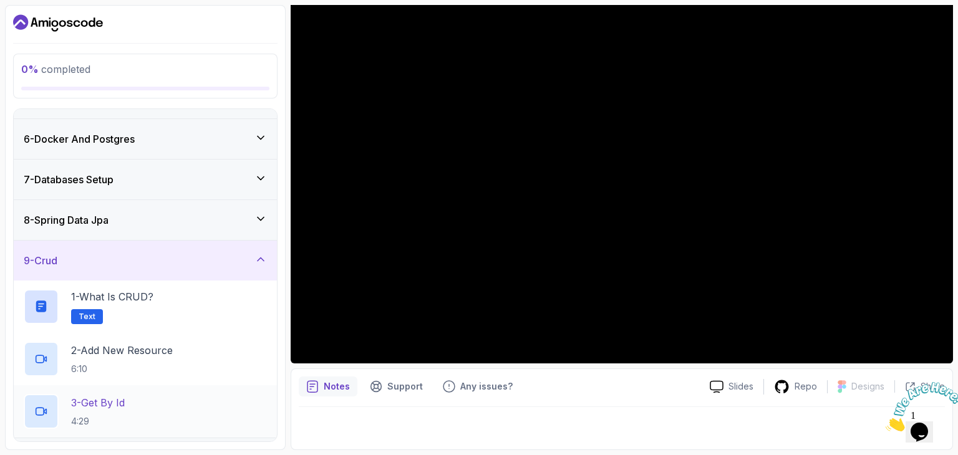
scroll to position [308, 0]
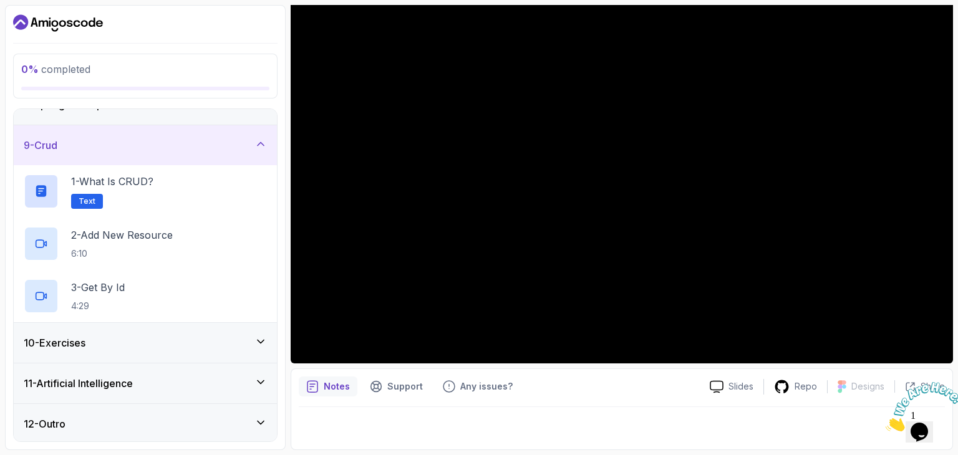
click at [143, 333] on div "10 - Exercises" at bounding box center [145, 343] width 263 height 40
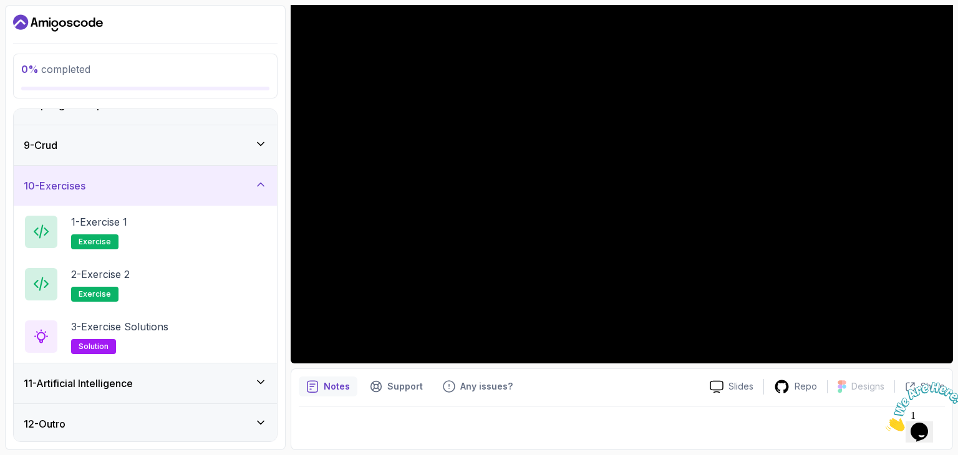
click at [140, 383] on div "11 - Artificial Intelligence" at bounding box center [145, 383] width 243 height 15
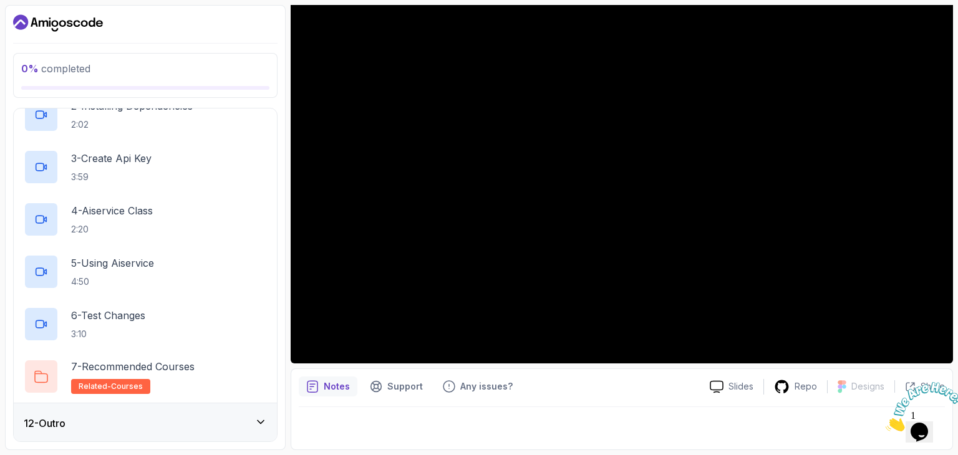
click at [124, 418] on div "12 - Outro" at bounding box center [145, 423] width 243 height 15
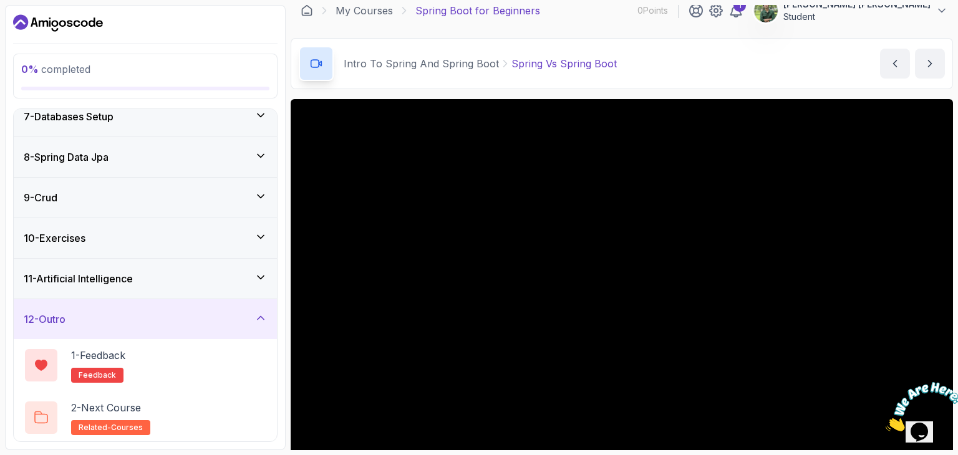
scroll to position [0, 0]
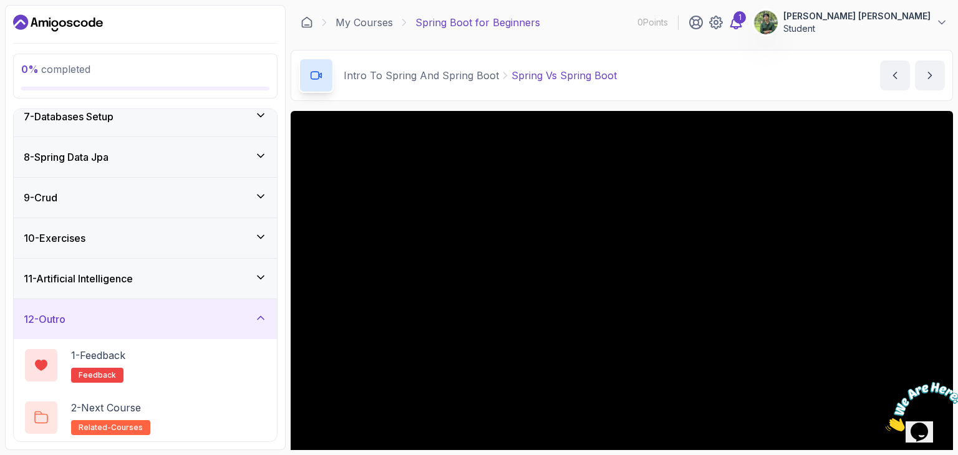
click at [744, 22] on icon at bounding box center [736, 22] width 15 height 15
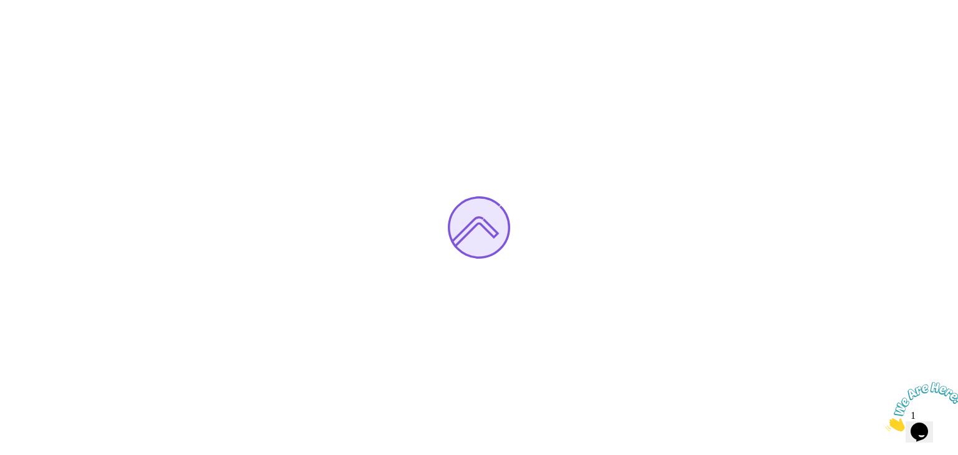
click at [535, 259] on div at bounding box center [479, 227] width 958 height 455
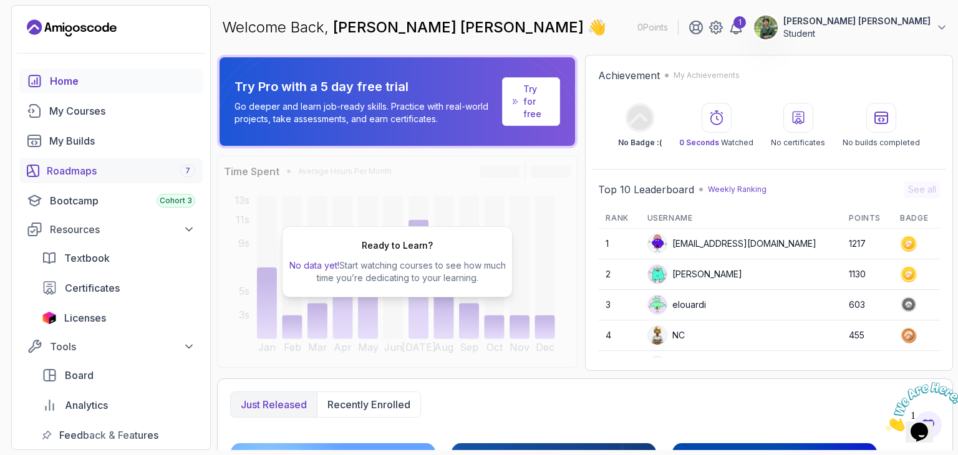
click at [120, 172] on div "Roadmaps 7" at bounding box center [121, 170] width 148 height 15
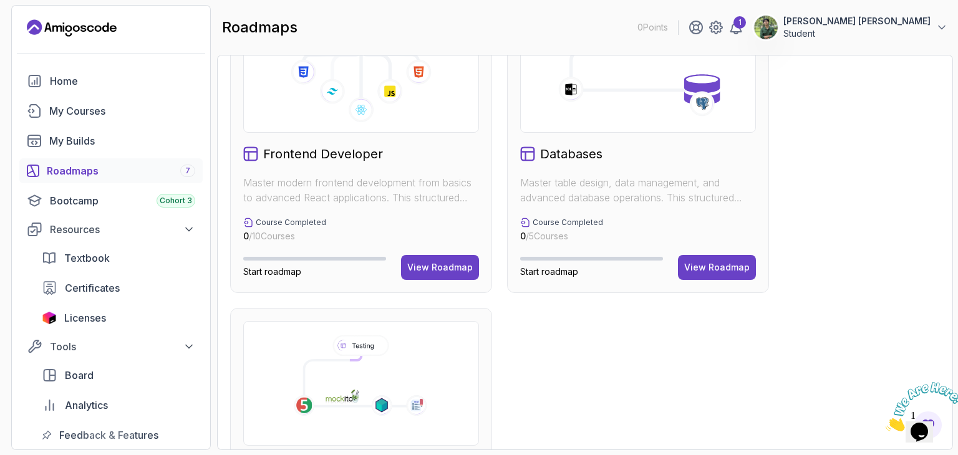
scroll to position [749, 0]
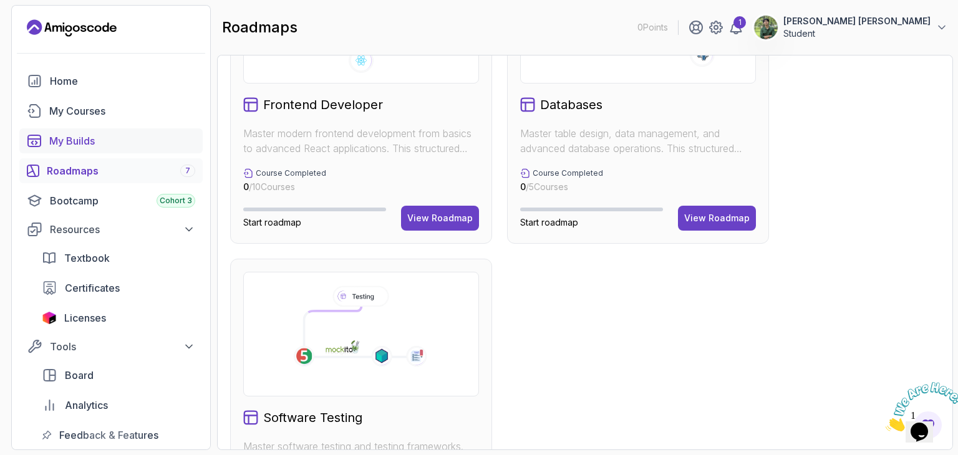
click at [95, 152] on link "My Builds" at bounding box center [110, 141] width 183 height 25
click at [99, 109] on div "My Courses" at bounding box center [122, 111] width 146 height 15
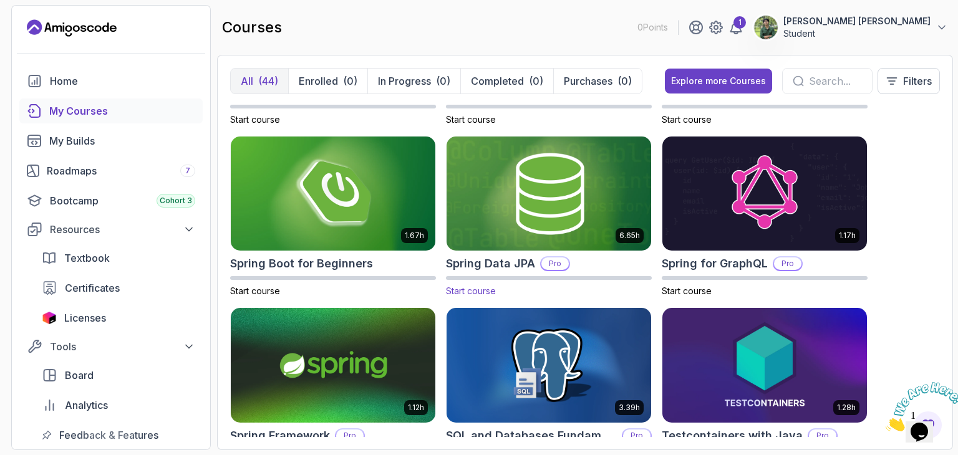
scroll to position [2059, 0]
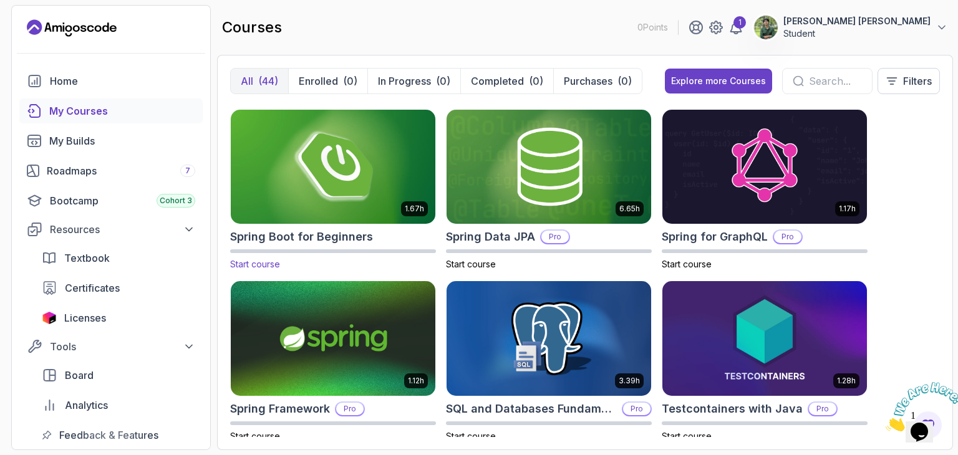
click at [321, 197] on img at bounding box center [333, 167] width 215 height 120
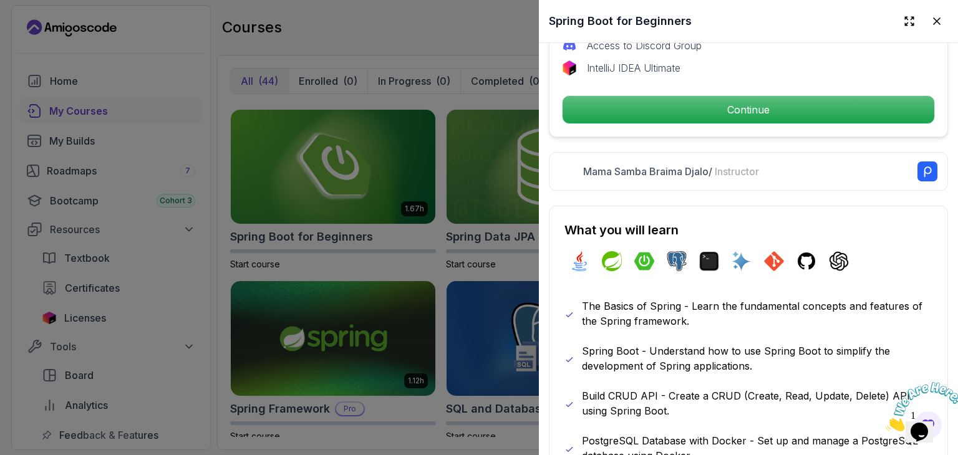
scroll to position [499, 0]
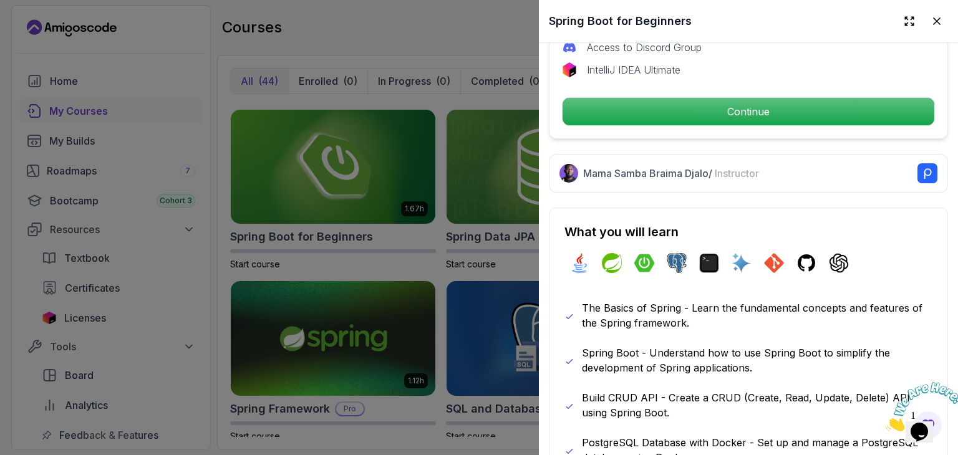
drag, startPoint x: 694, startPoint y: 168, endPoint x: 712, endPoint y: 168, distance: 18.1
click at [694, 168] on p "Mama Samba Braima Djalo / Instructor" at bounding box center [671, 173] width 176 height 15
click at [918, 167] on rect at bounding box center [928, 173] width 20 height 20
